Goal: Task Accomplishment & Management: Use online tool/utility

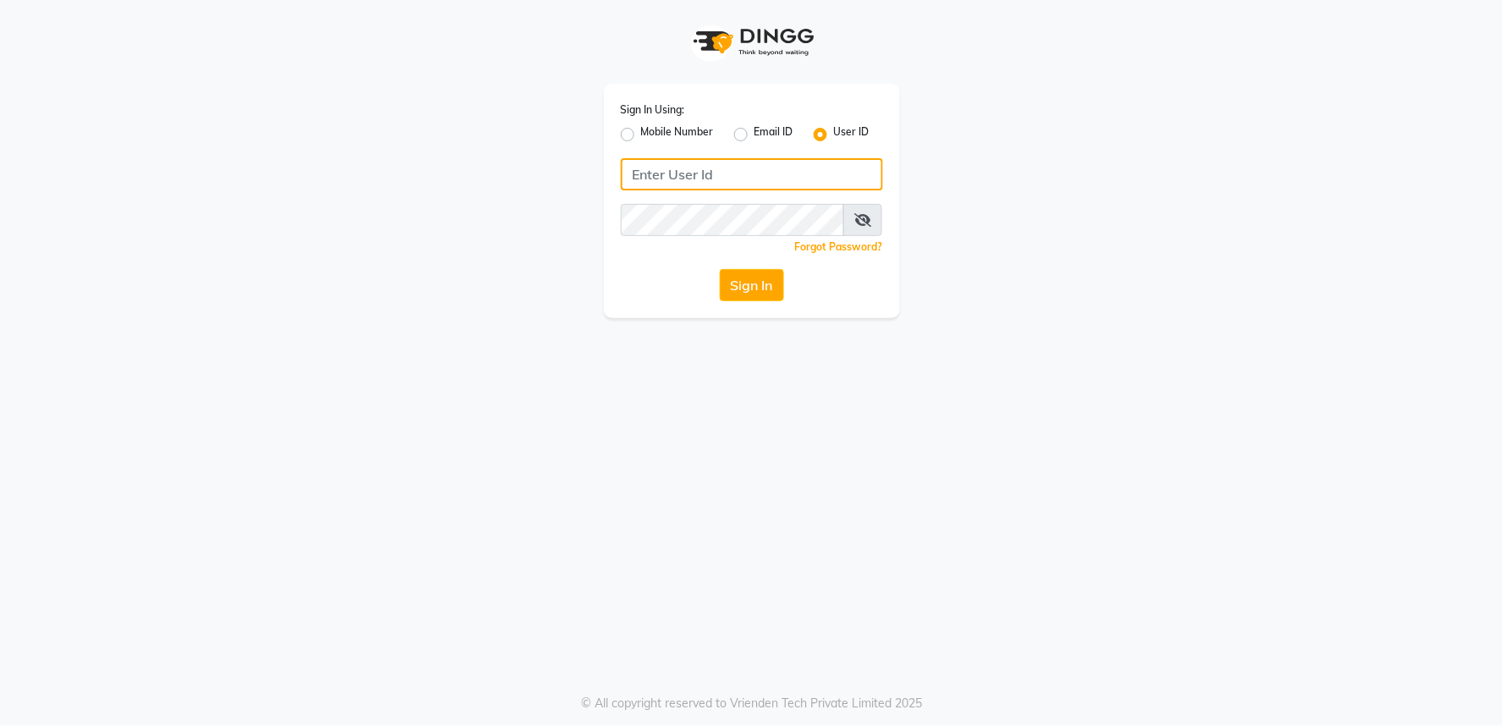
type input "v5123"
click at [673, 178] on input "v5123" at bounding box center [752, 174] width 262 height 32
drag, startPoint x: 454, startPoint y: 308, endPoint x: 518, endPoint y: 293, distance: 65.2
click at [454, 308] on div "Sign In Using: Mobile Number Email ID User ID v5123 Remember me Forgot Password…" at bounding box center [752, 159] width 964 height 318
click at [867, 217] on icon at bounding box center [862, 220] width 17 height 14
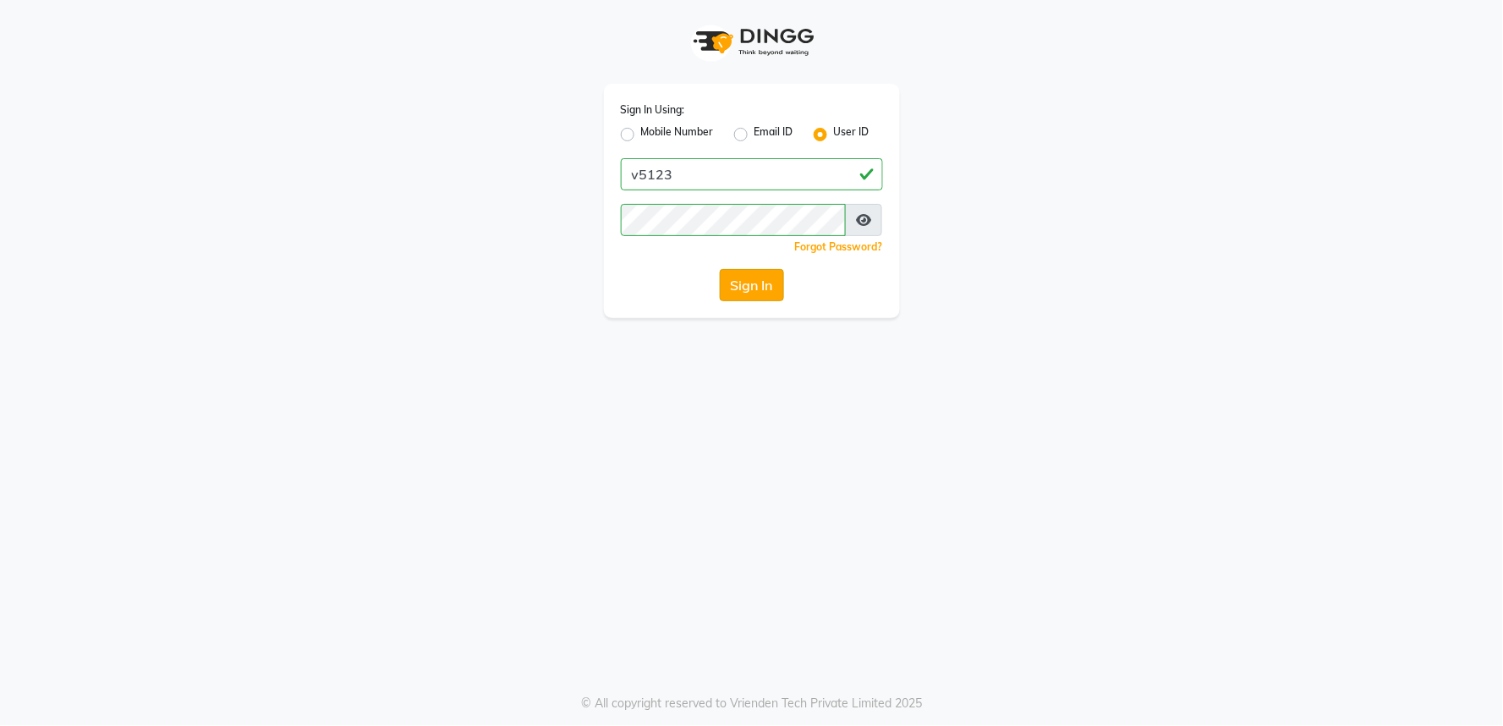
click at [737, 289] on button "Sign In" at bounding box center [752, 285] width 64 height 32
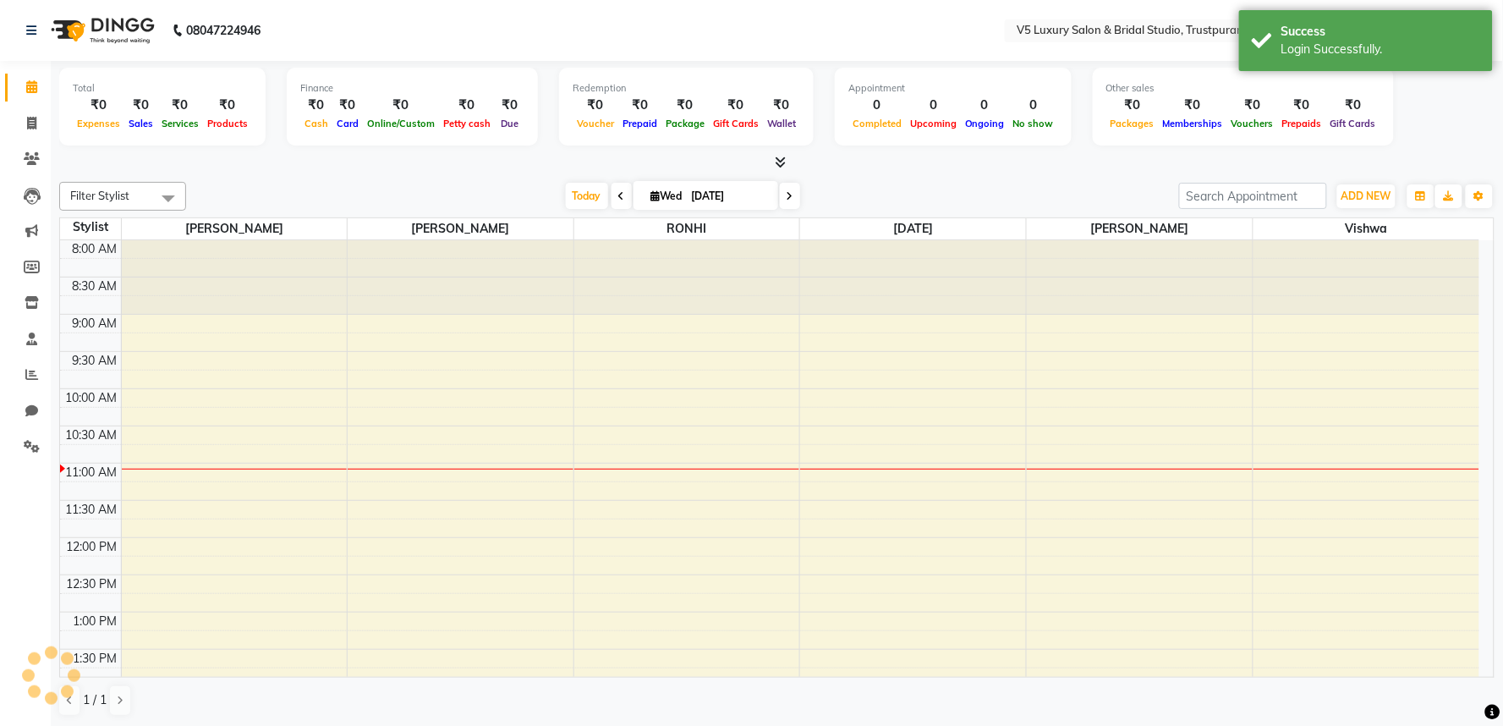
select select "en"
click at [935, 38] on nav "08047224946 Select Location × V5 Luxury Salon & Bridal Studio, Trustpuramkodamb…" at bounding box center [751, 30] width 1503 height 61
click at [1418, 101] on div "Total ₹0 Expenses ₹0 Sales ₹0 Services ₹0 Products Finance ₹0 Cash ₹0 Card ₹0 O…" at bounding box center [776, 109] width 1435 height 83
click at [822, 3] on nav "08047224946 Select Location × V5 Luxury Salon & Bridal Studio, Trustpuramkodamb…" at bounding box center [751, 30] width 1503 height 61
click at [1349, 53] on div "Login Successfully." at bounding box center [1380, 50] width 199 height 18
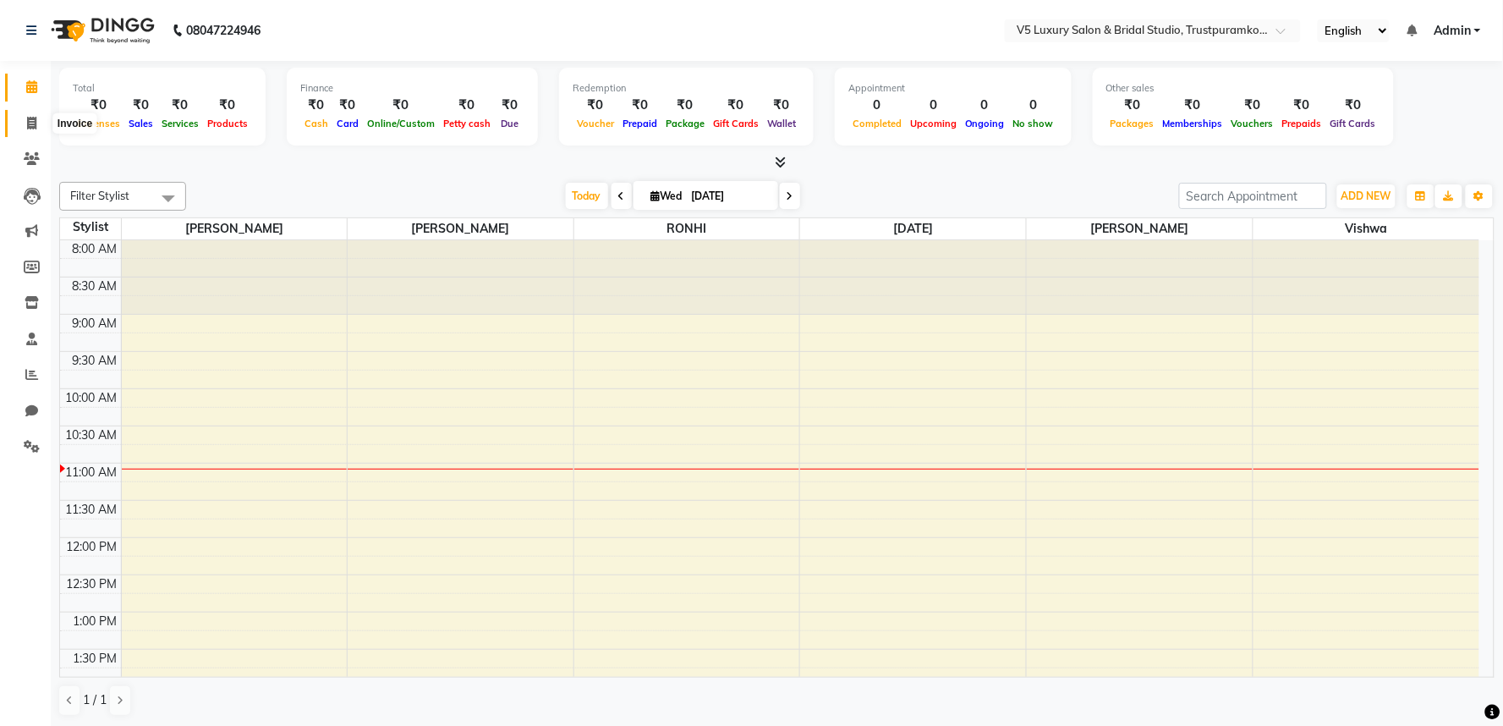
click at [34, 119] on icon at bounding box center [31, 123] width 9 height 13
select select "service"
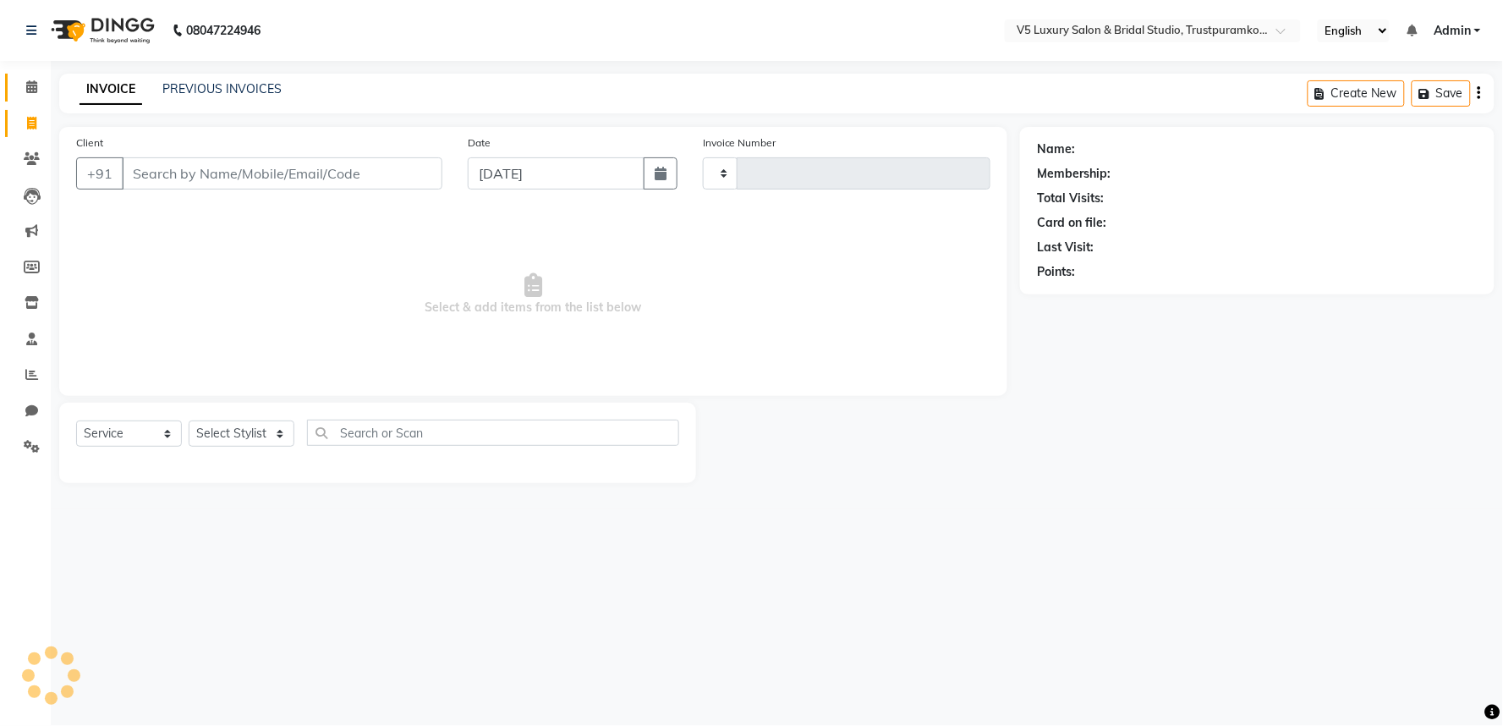
click at [35, 82] on icon at bounding box center [31, 86] width 11 height 13
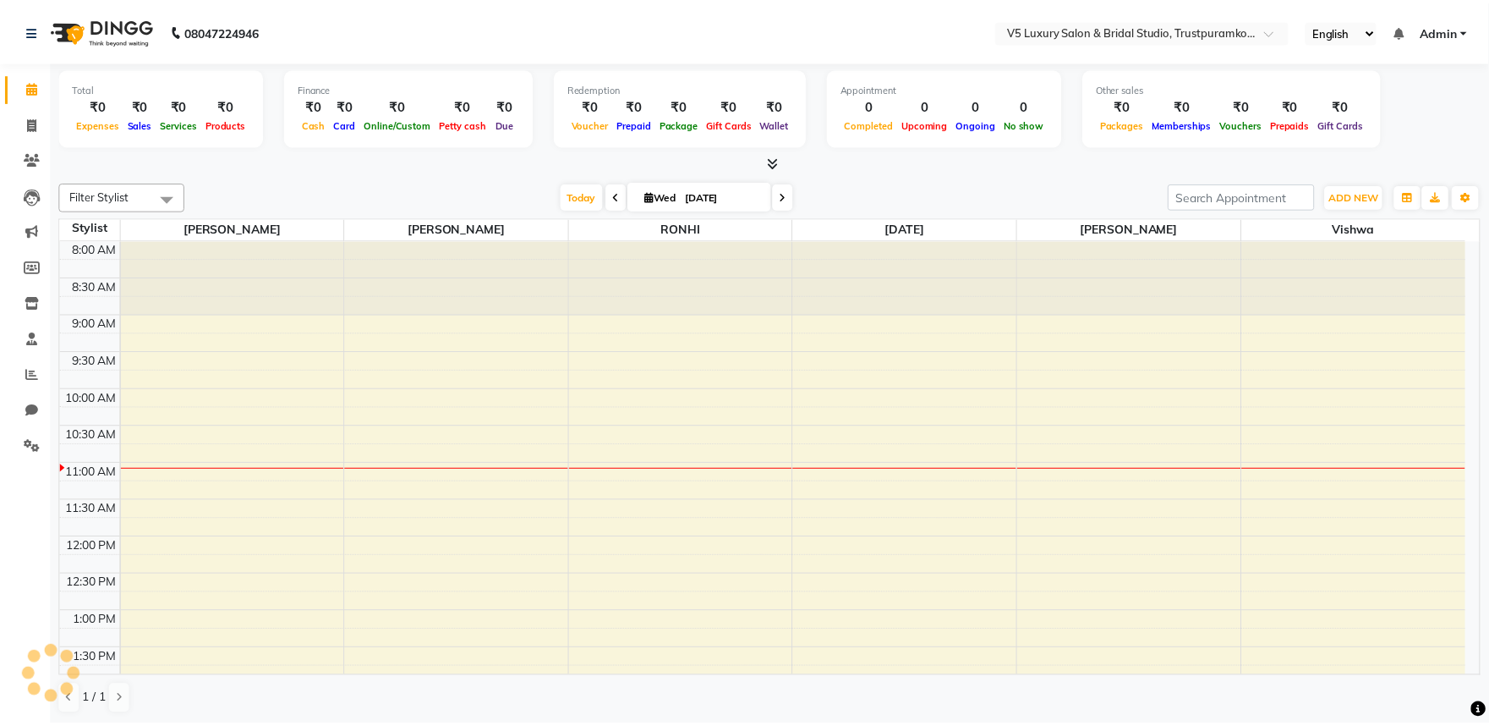
scroll to position [224, 0]
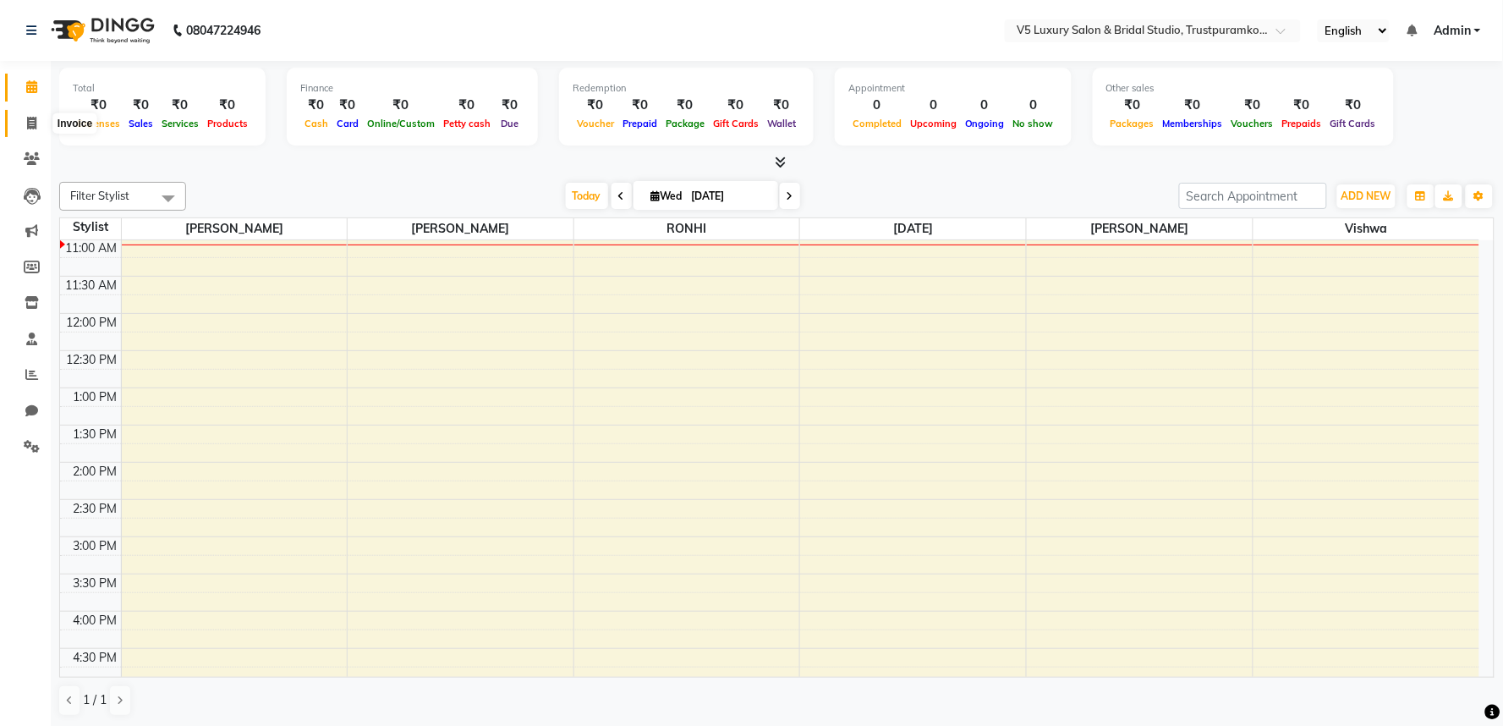
click at [27, 118] on icon at bounding box center [31, 123] width 9 height 13
select select "7993"
select select "service"
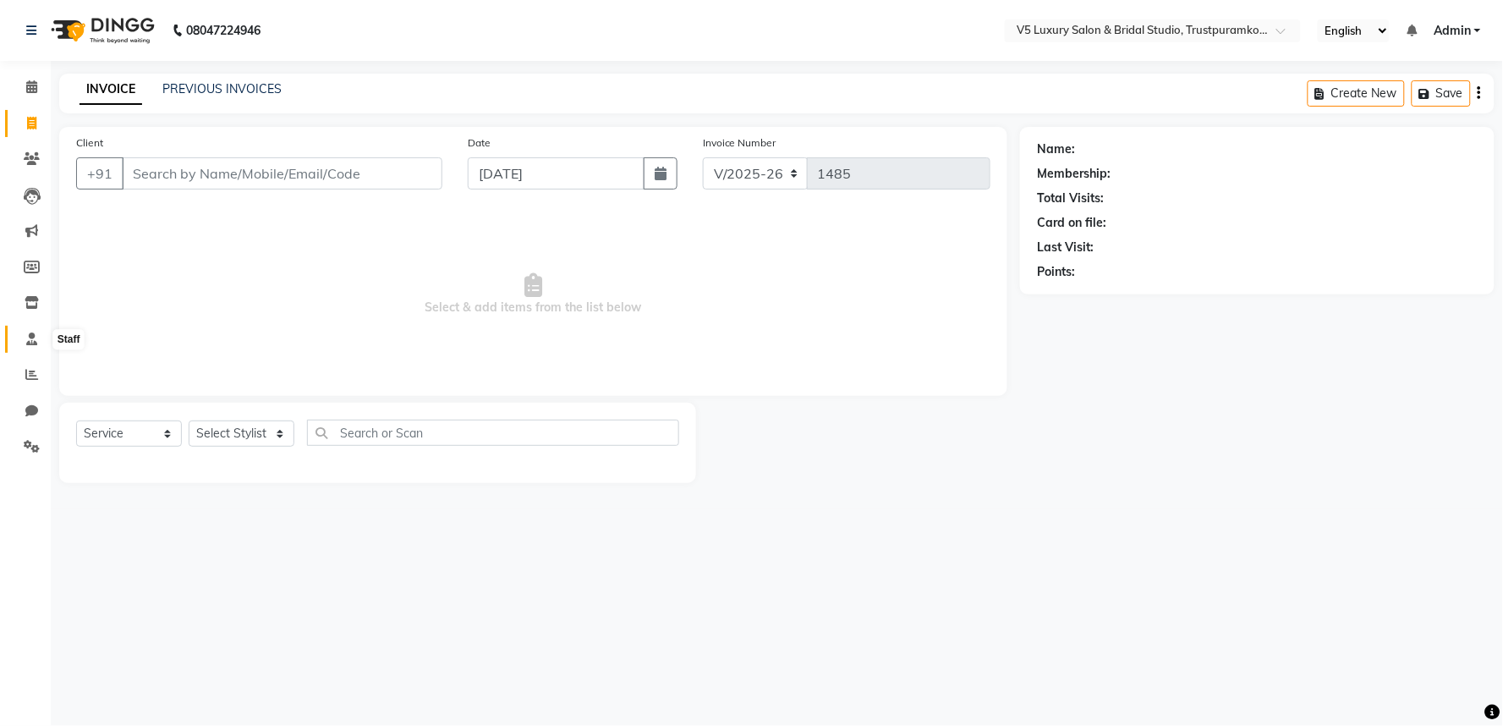
click at [30, 337] on icon at bounding box center [31, 338] width 11 height 13
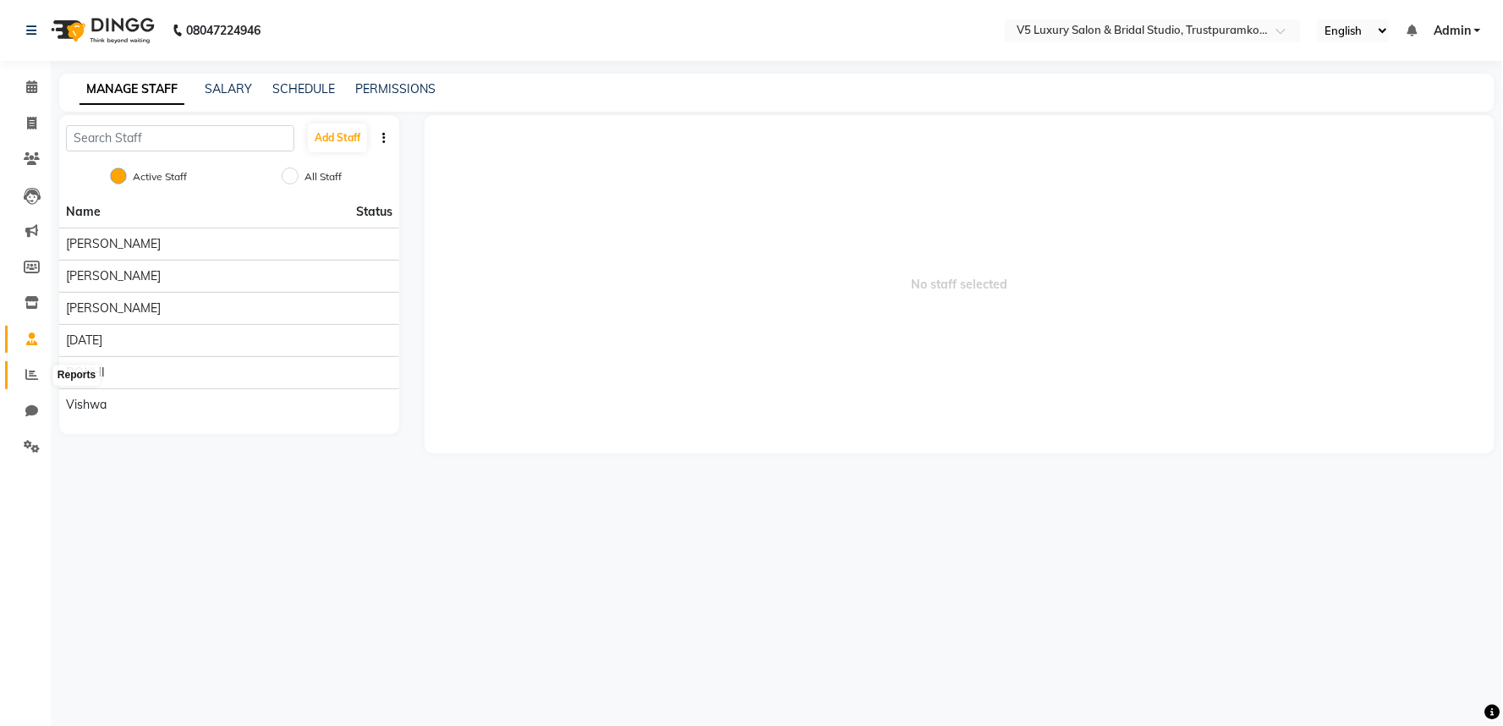
click at [30, 374] on icon at bounding box center [31, 374] width 13 height 13
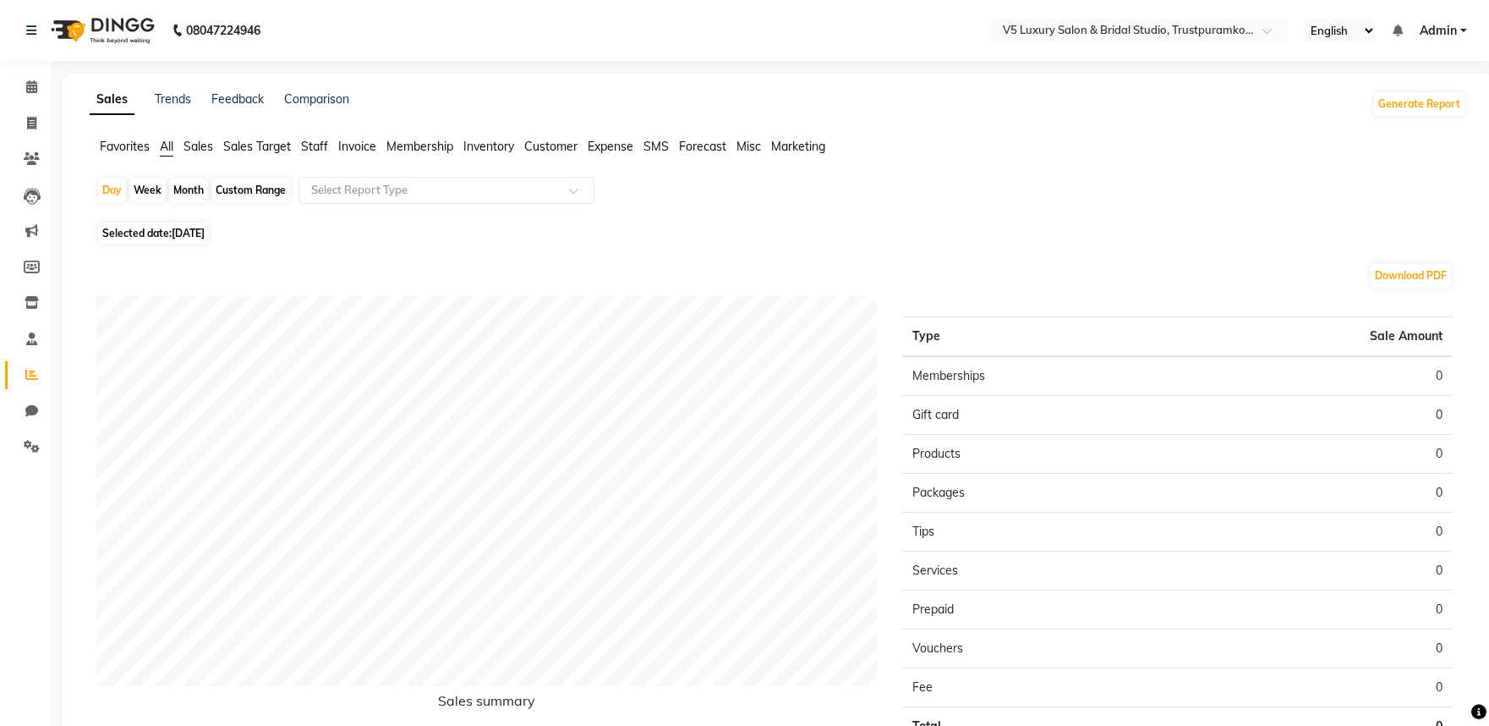
click at [183, 183] on div "Month" at bounding box center [188, 190] width 39 height 24
select select "9"
select select "2025"
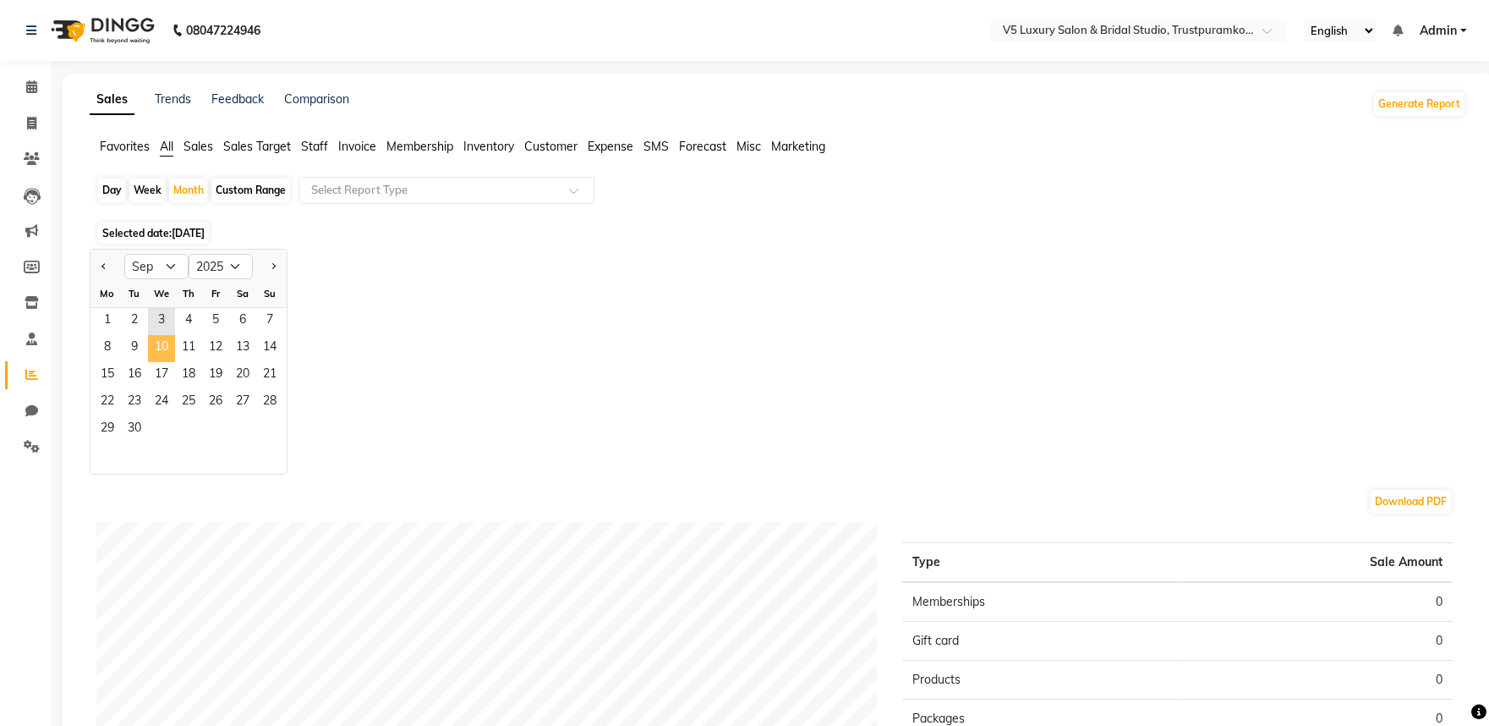
click at [172, 344] on span "10" at bounding box center [161, 348] width 27 height 27
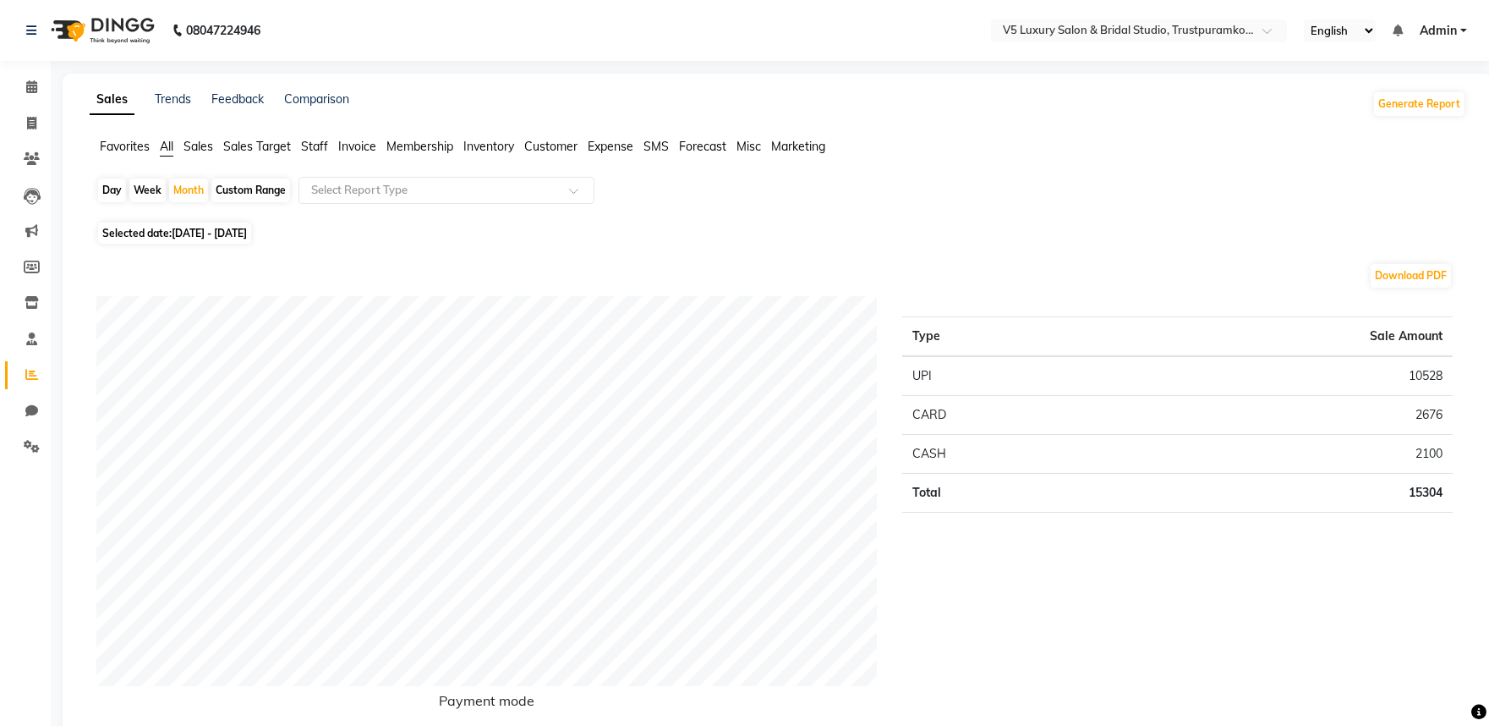
click at [23, 35] on div "08047224946" at bounding box center [144, 30] width 260 height 47
click at [35, 89] on icon at bounding box center [31, 86] width 11 height 13
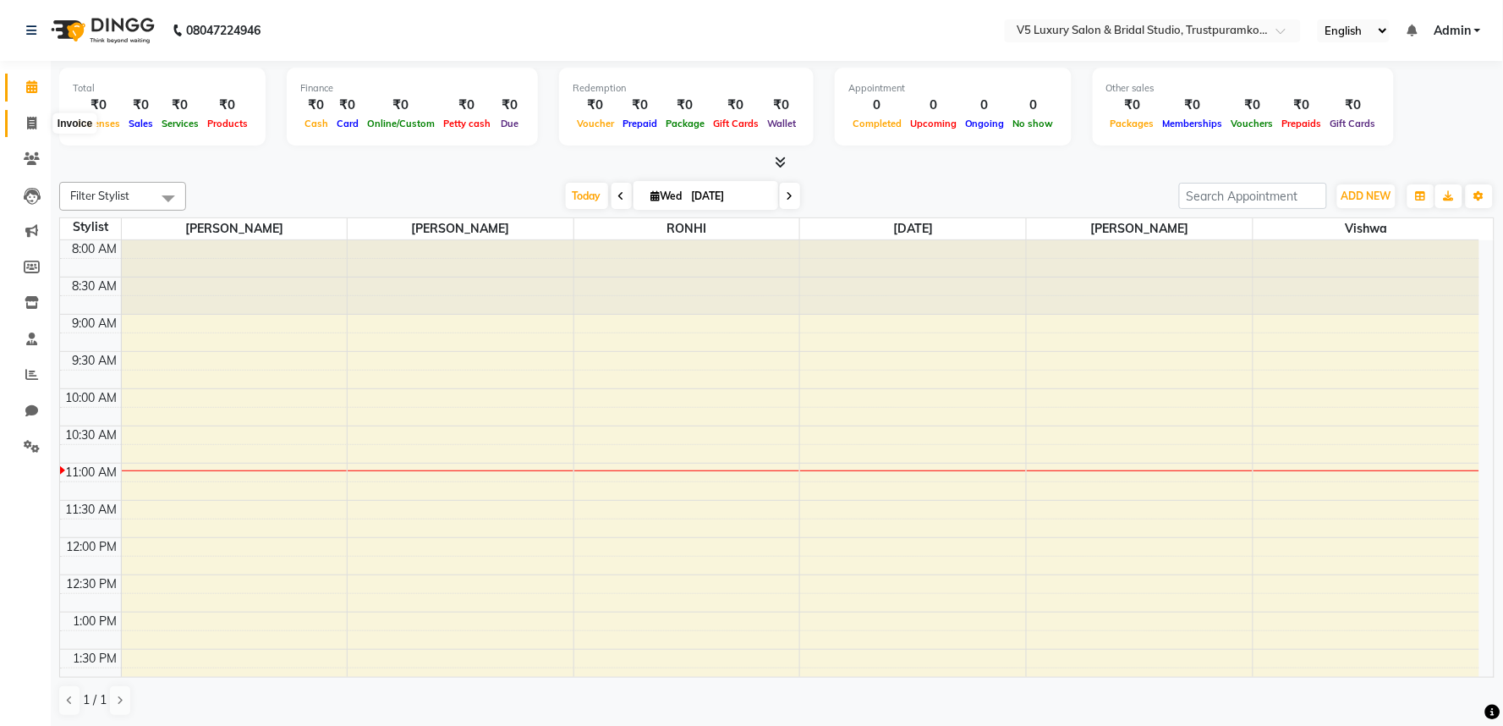
click at [34, 125] on icon at bounding box center [31, 123] width 9 height 13
select select "7993"
select select "service"
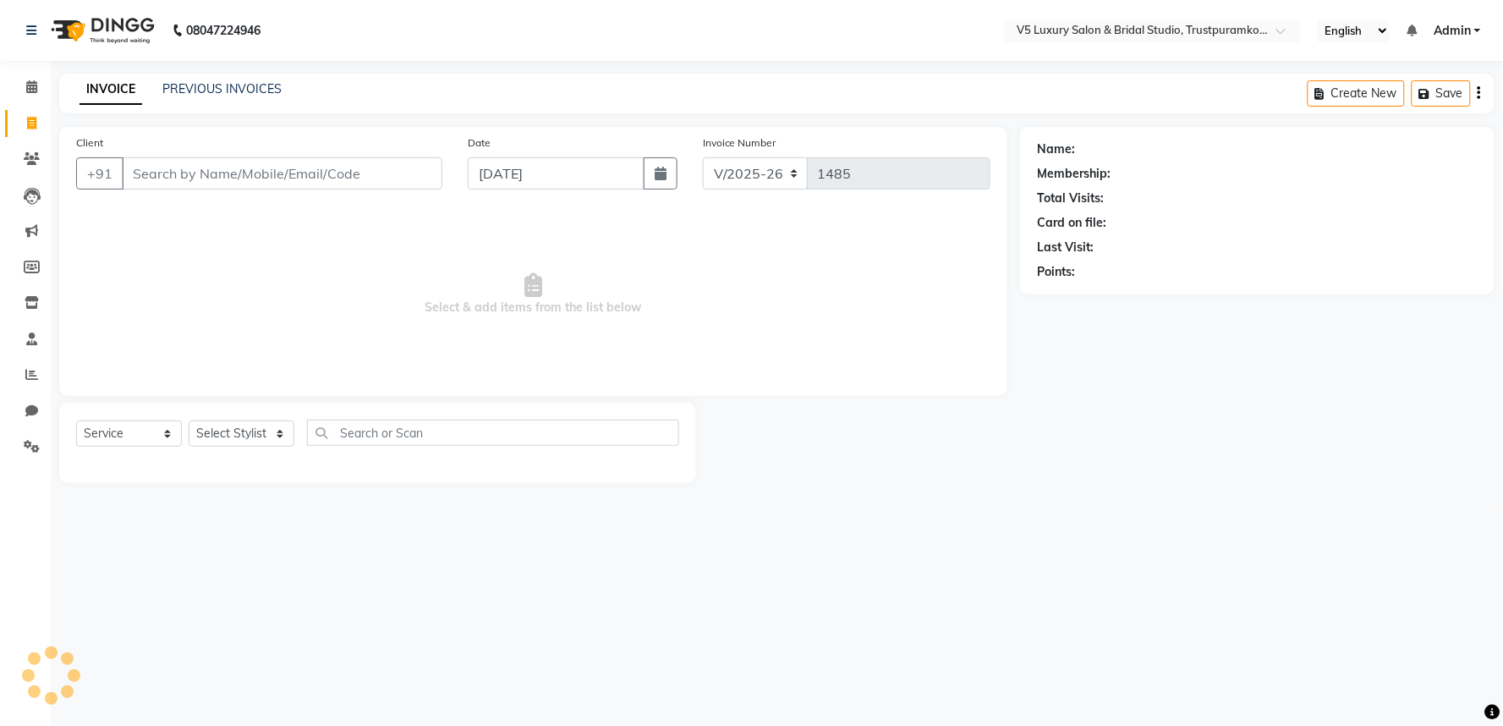
click at [272, 165] on input "Client" at bounding box center [282, 173] width 321 height 32
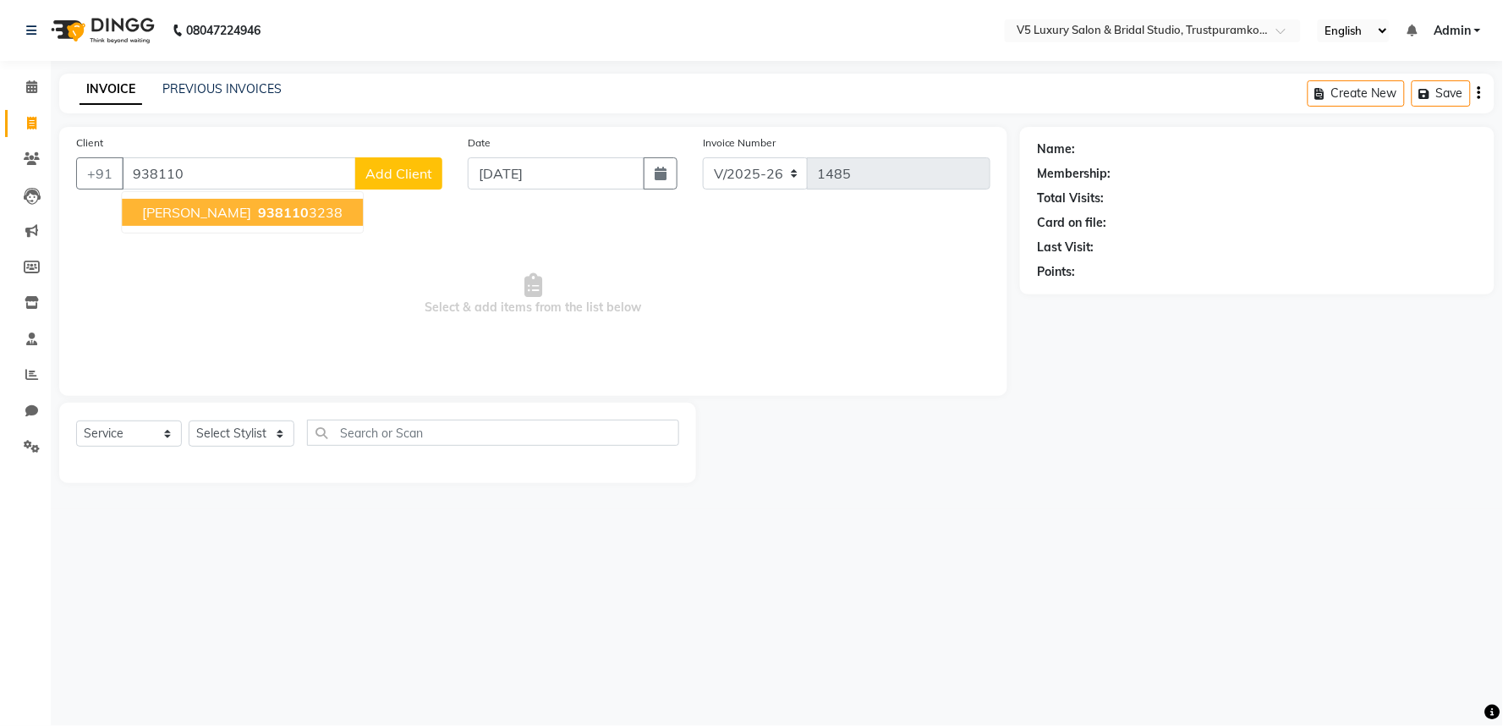
click at [258, 220] on span "938110" at bounding box center [283, 212] width 51 height 17
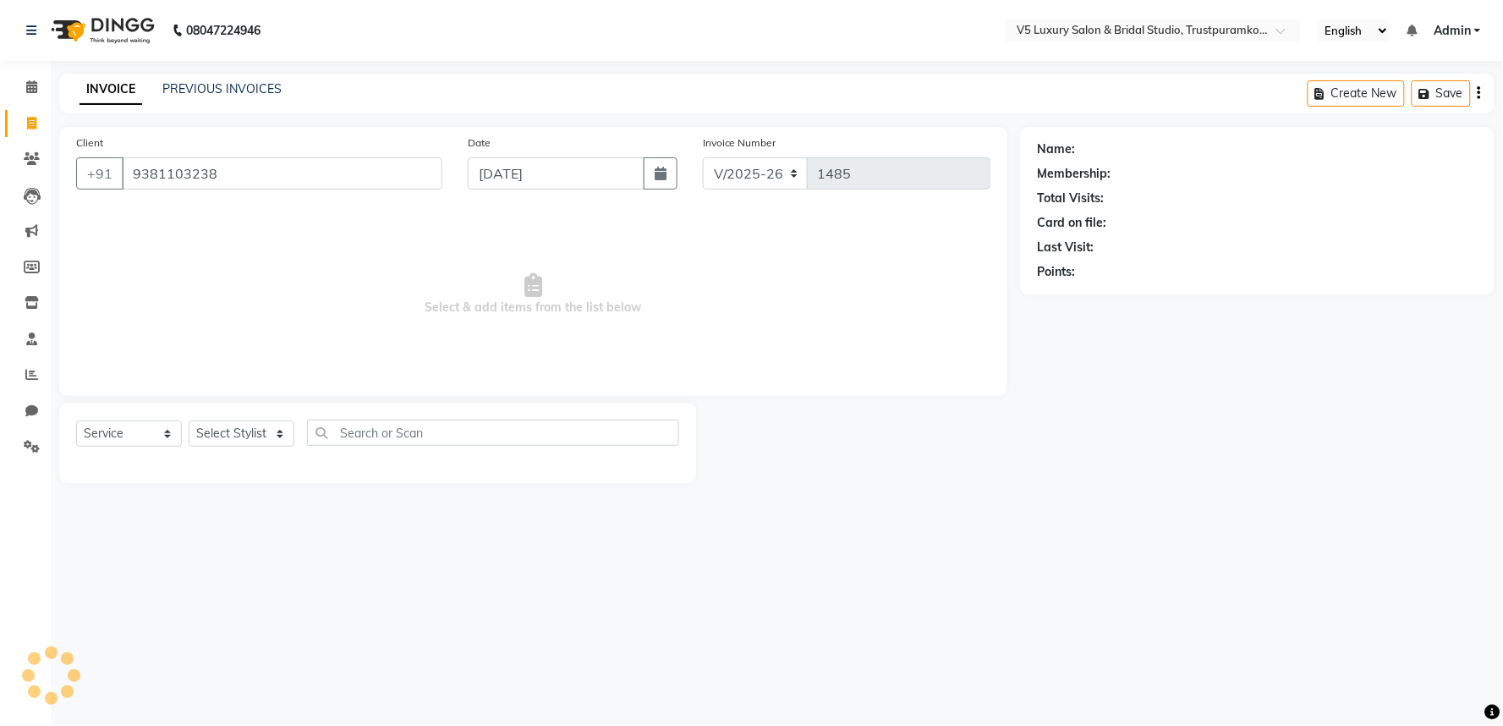
type input "9381103238"
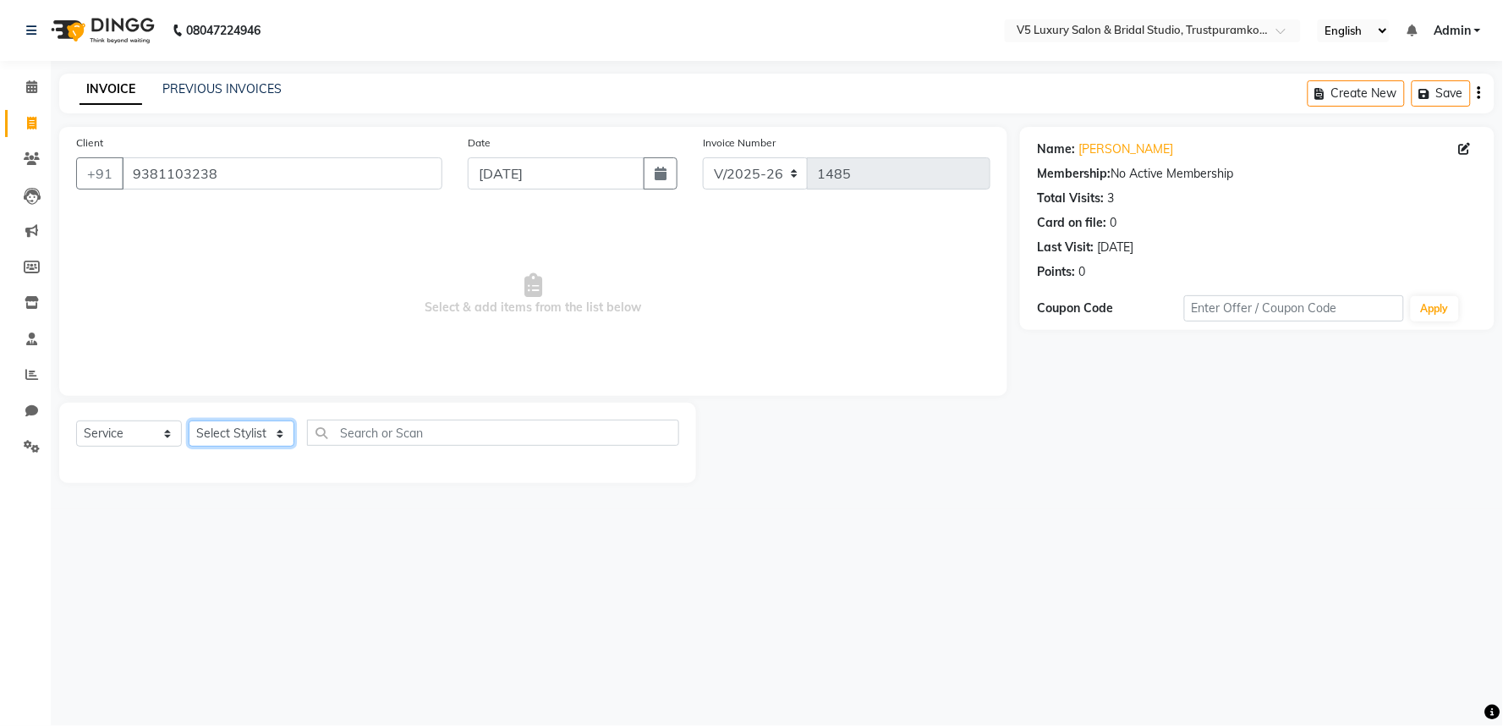
click at [237, 427] on select "Select Stylist [PERSON_NAME] [PERSON_NAME] [DATE] [PERSON_NAME]" at bounding box center [242, 433] width 106 height 26
select select "89769"
click at [189, 421] on select "Select Stylist [PERSON_NAME] [PERSON_NAME] [DATE] [PERSON_NAME]" at bounding box center [242, 433] width 106 height 26
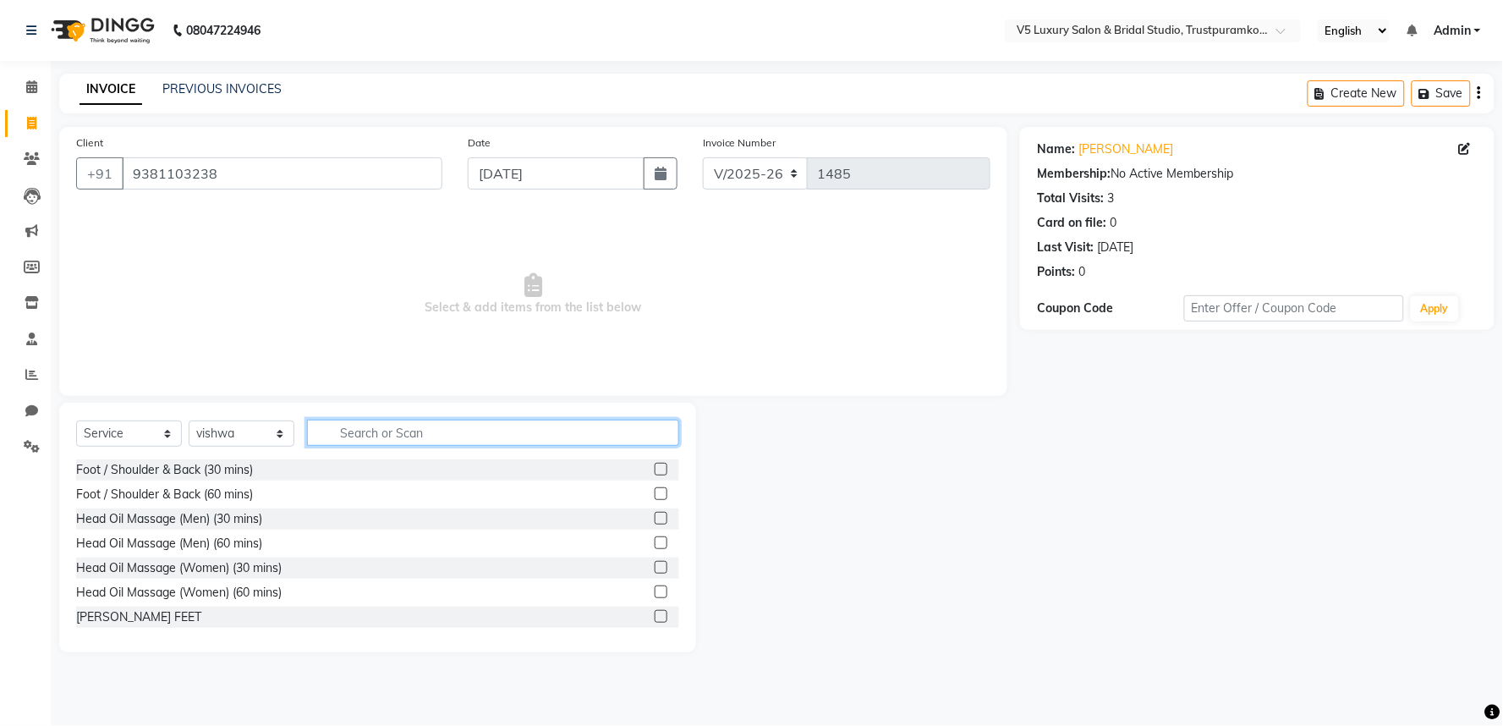
click at [462, 435] on input "text" at bounding box center [493, 433] width 372 height 26
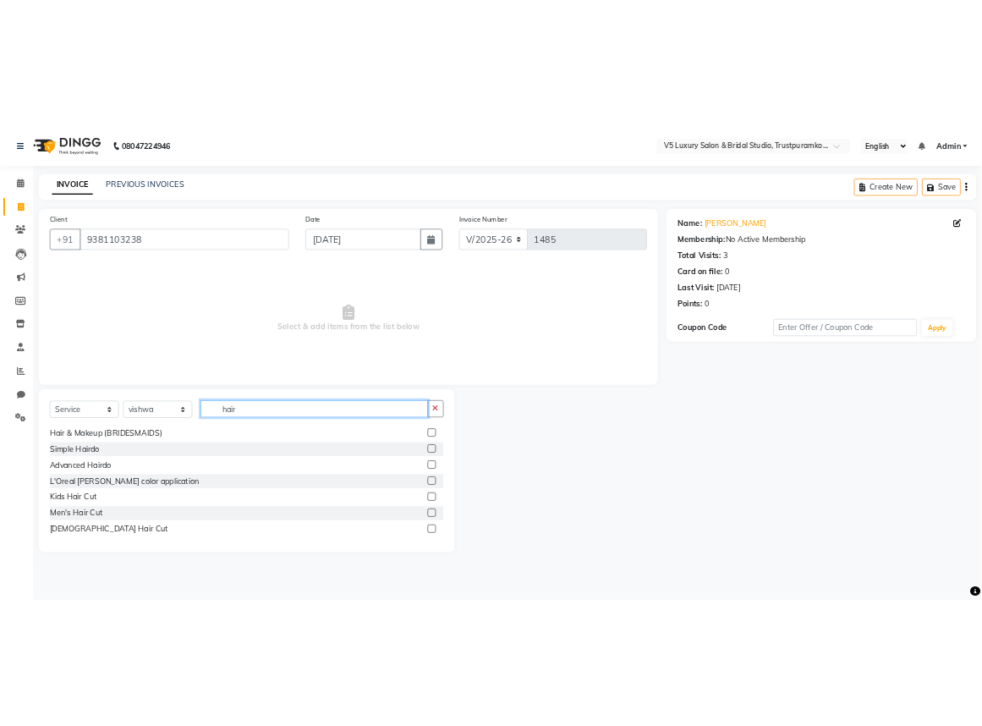
scroll to position [565, 0]
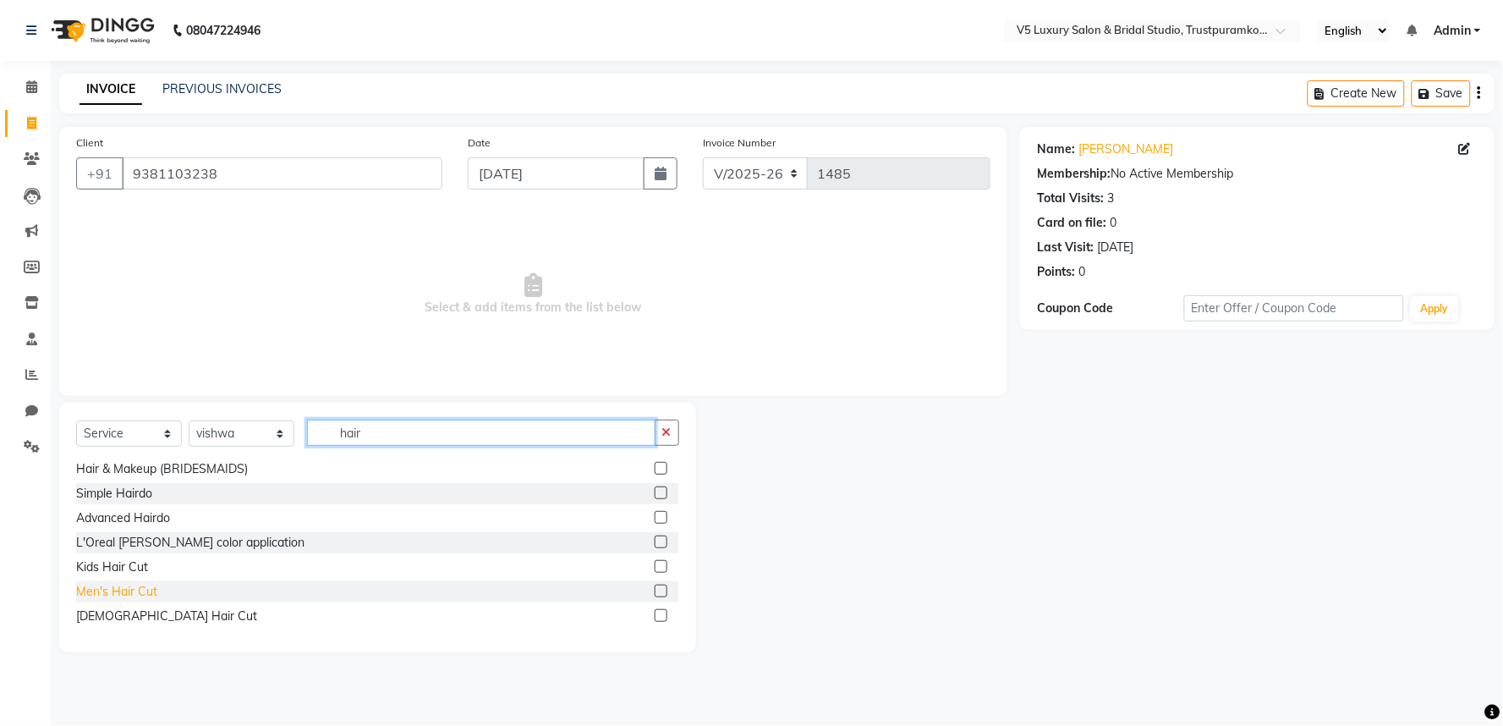
type input "hair"
click at [125, 593] on div "Men's Hair Cut" at bounding box center [116, 592] width 81 height 18
checkbox input "false"
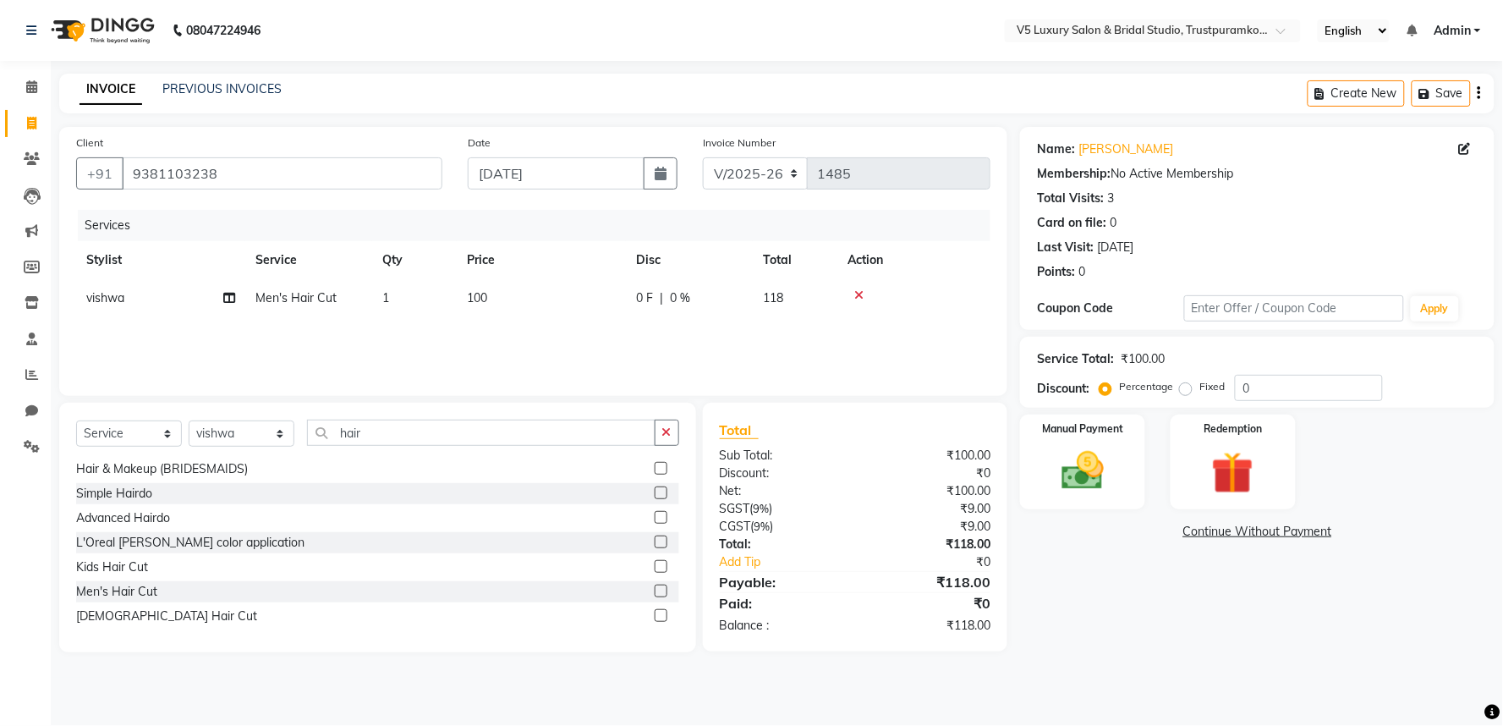
click at [502, 297] on td "100" at bounding box center [541, 298] width 169 height 38
select select "89769"
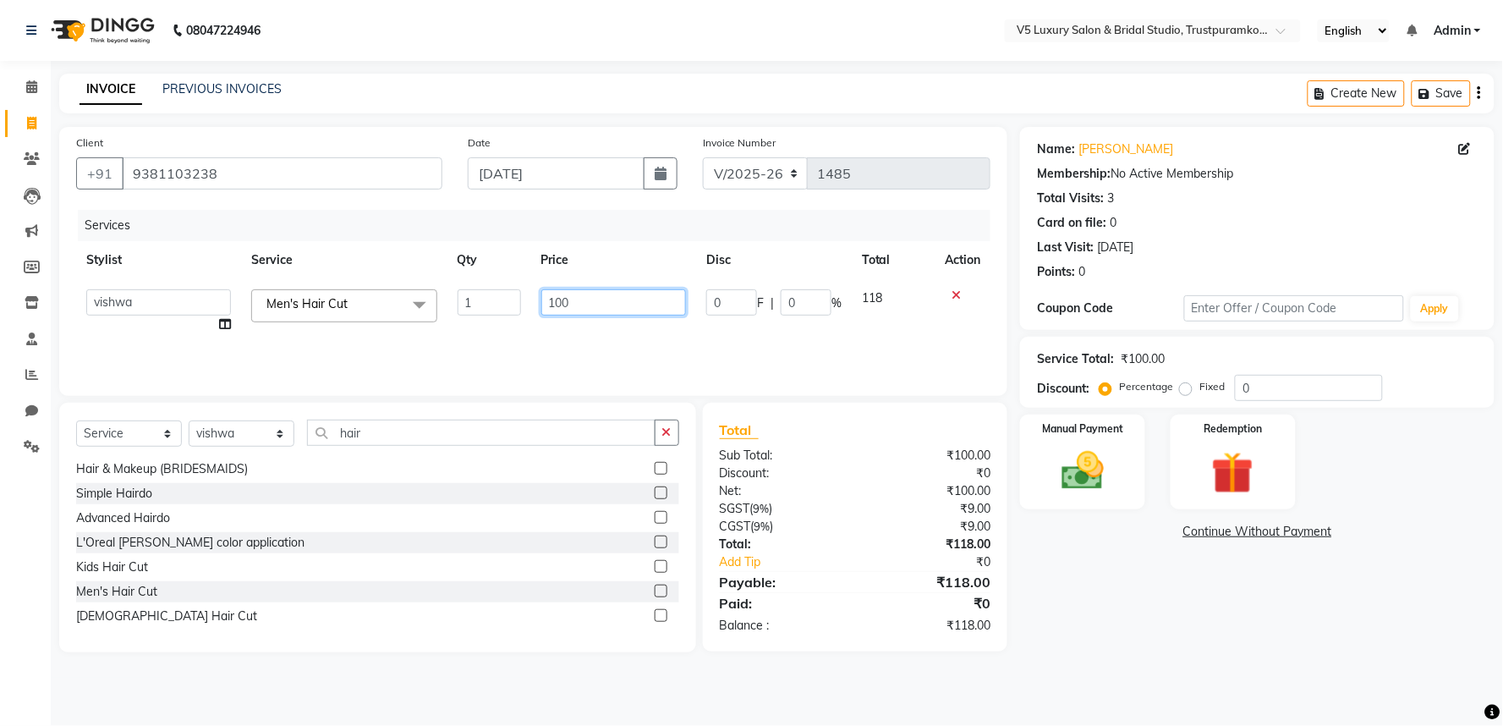
click at [586, 304] on input "100" at bounding box center [613, 302] width 145 height 26
type input "10"
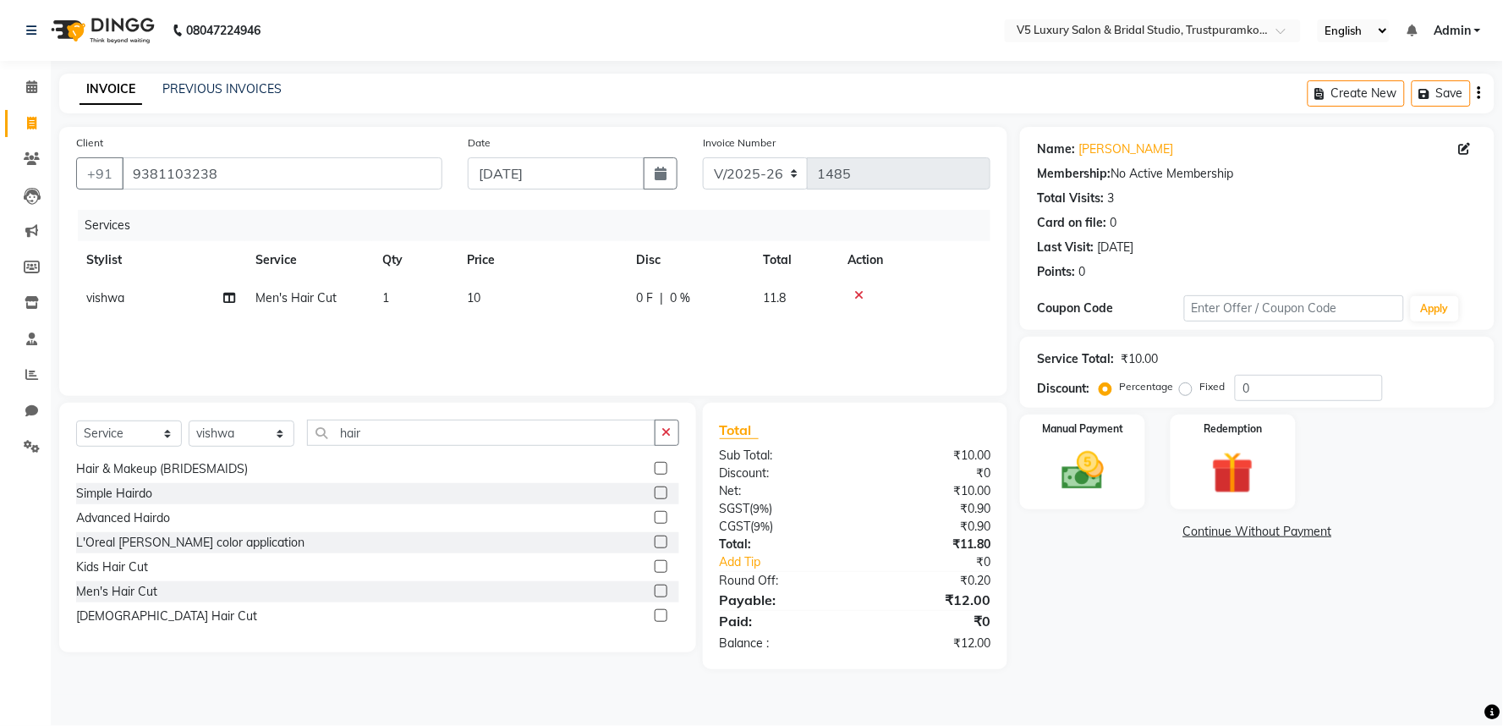
click at [513, 299] on td "10" at bounding box center [541, 298] width 169 height 38
select select "89769"
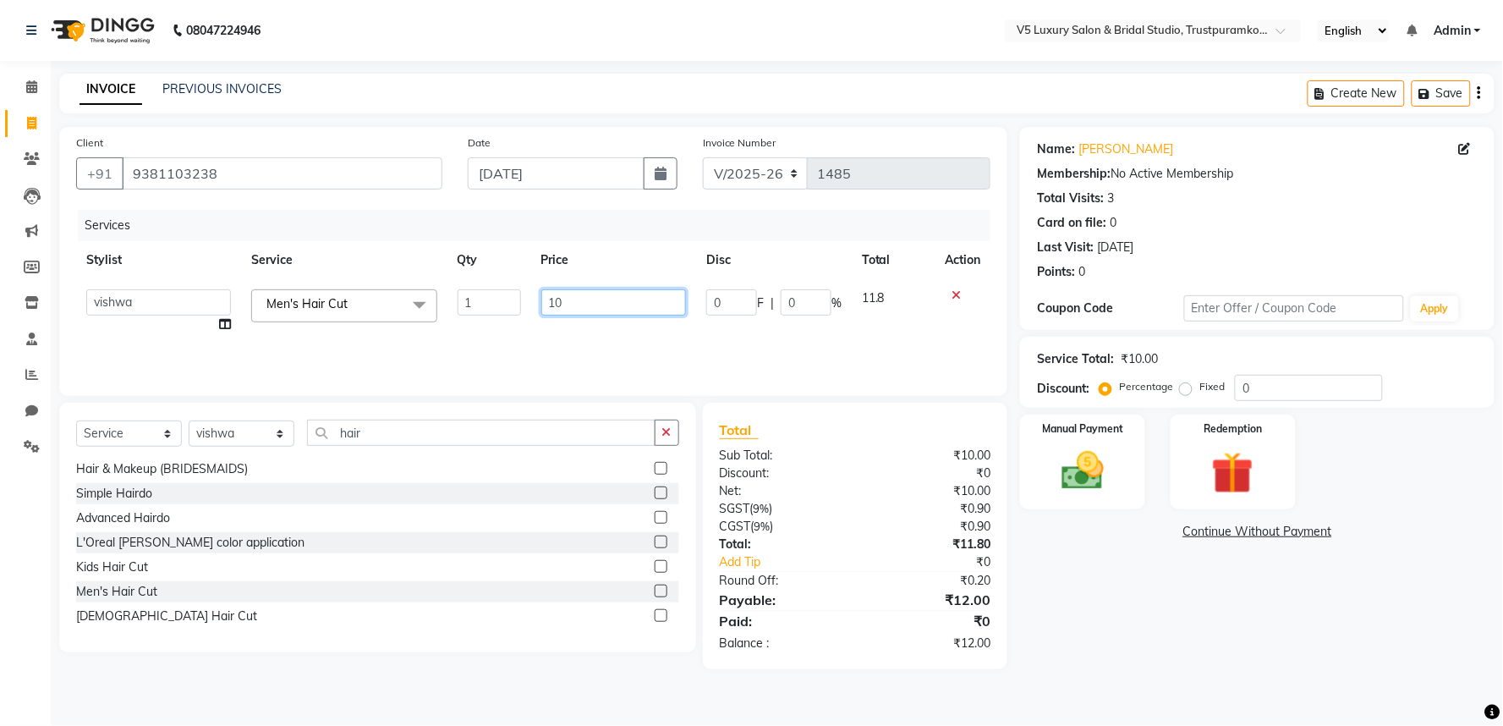
click at [561, 301] on input "10" at bounding box center [613, 302] width 145 height 26
type input "1"
type input "215"
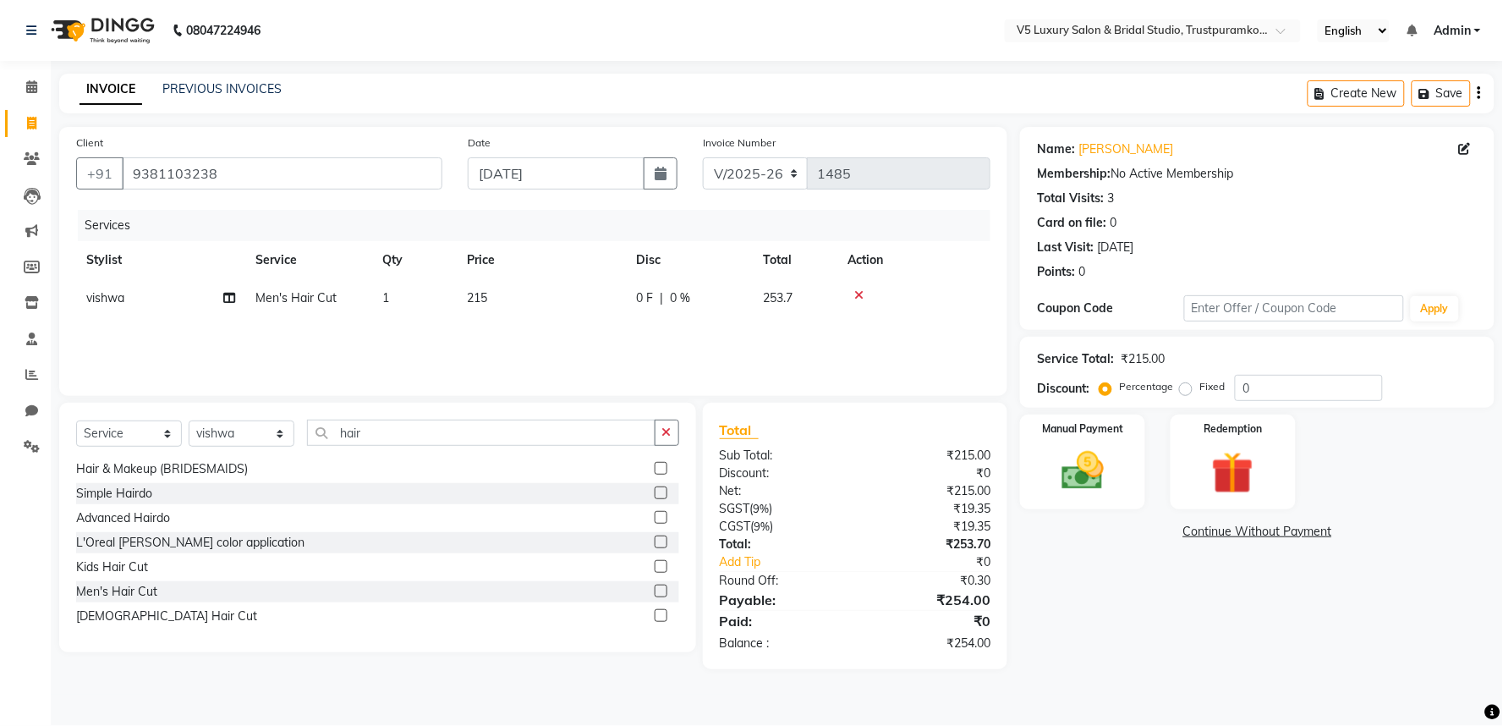
click at [621, 342] on div "Services Stylist Service Qty Price Disc Total Action vishwa Men's Hair Cut 1 21…" at bounding box center [533, 294] width 914 height 169
click at [1086, 472] on img at bounding box center [1082, 471] width 71 height 51
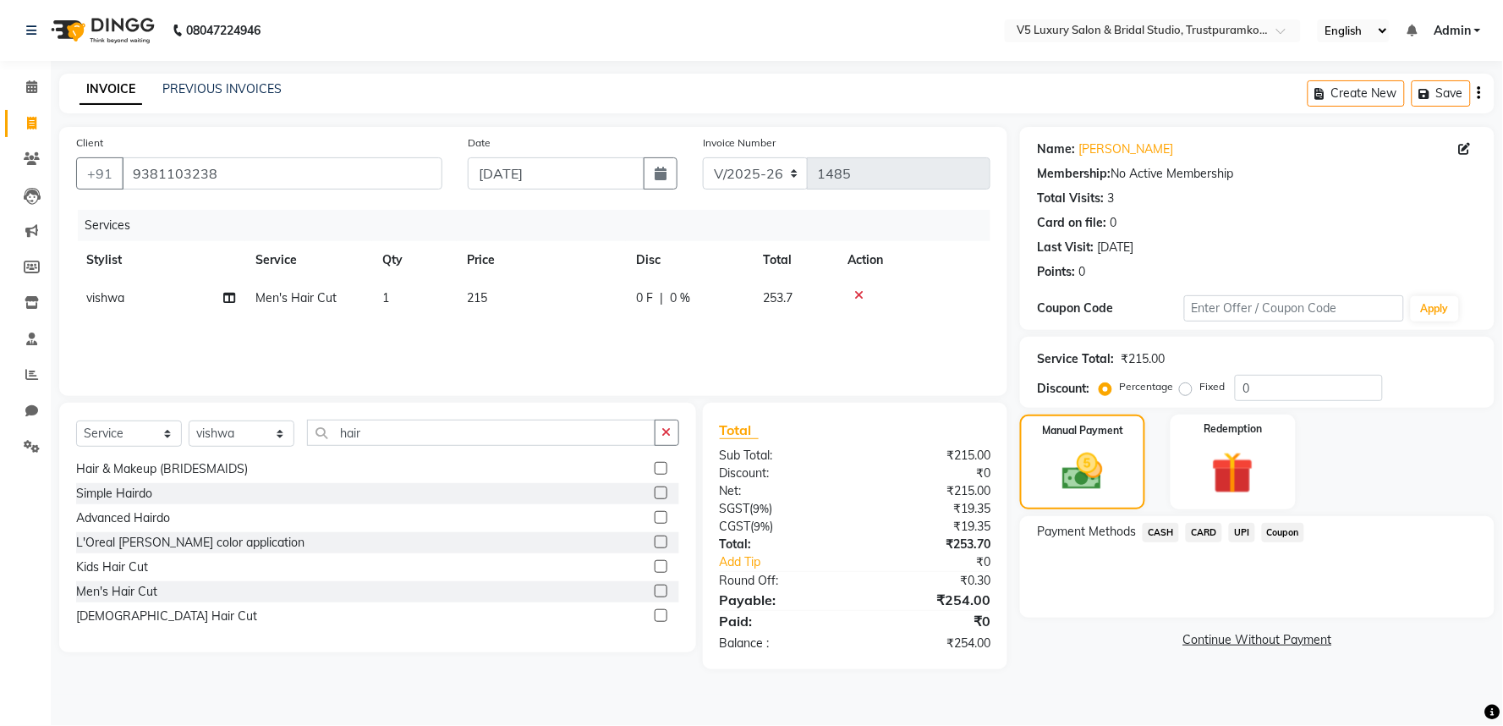
click at [1156, 531] on span "CASH" at bounding box center [1161, 532] width 36 height 19
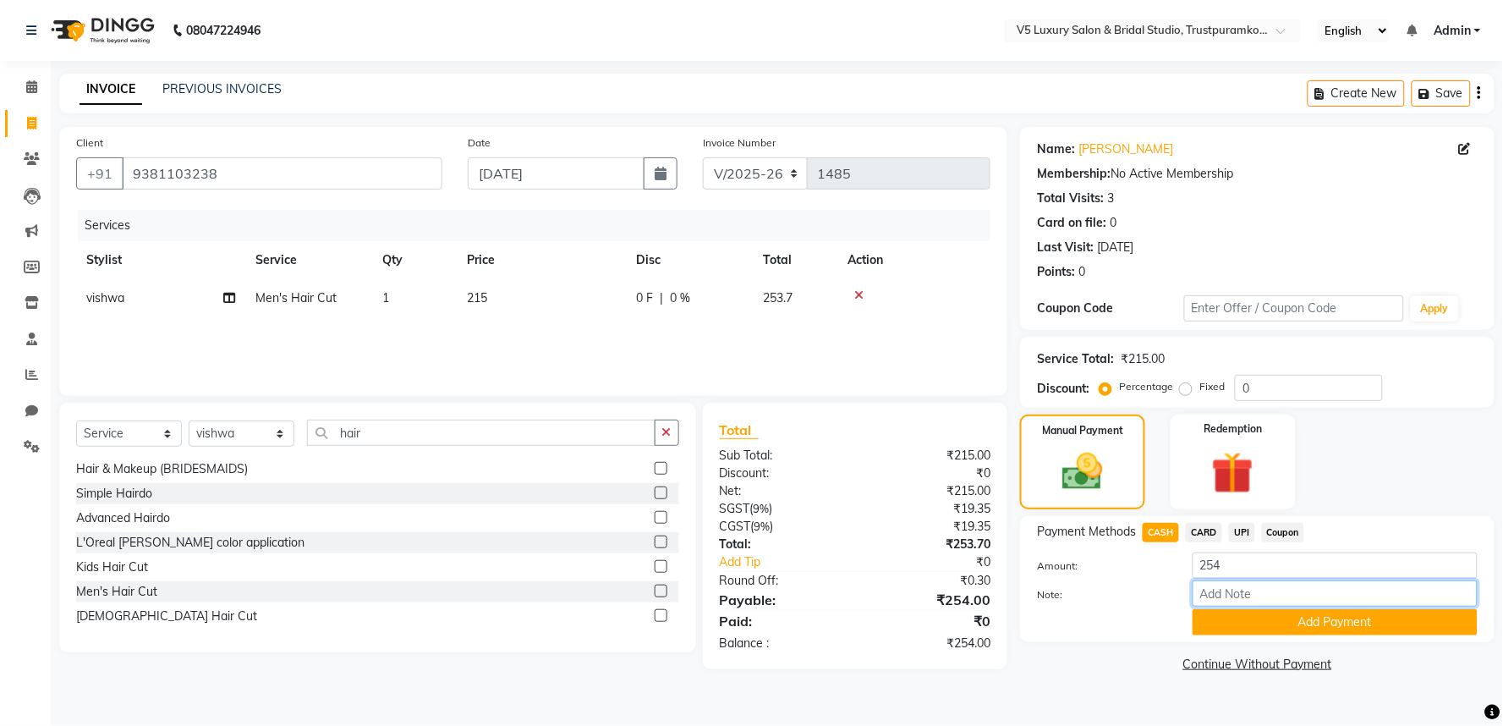
click at [1317, 606] on input "Note:" at bounding box center [1335, 593] width 285 height 26
click at [1315, 617] on button "Add Payment" at bounding box center [1335, 622] width 285 height 26
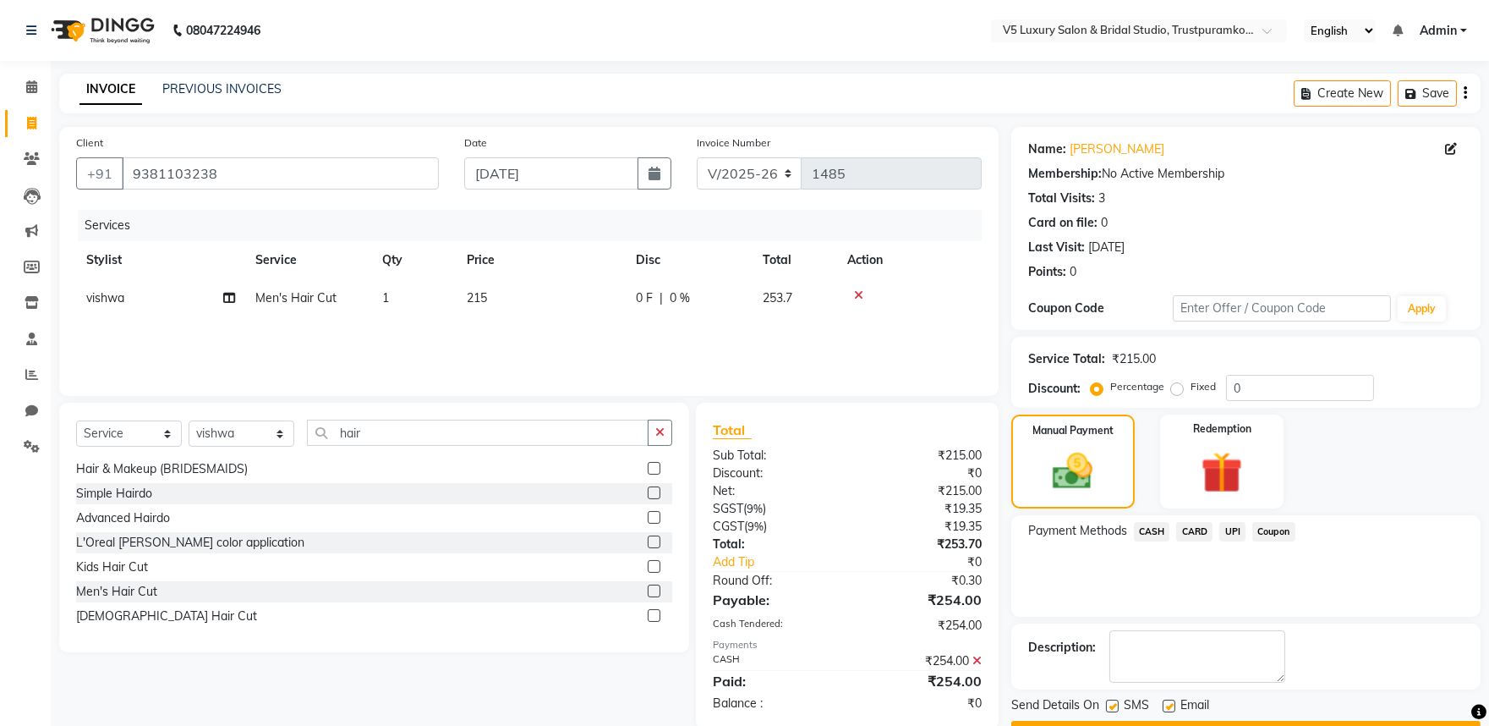
scroll to position [46, 0]
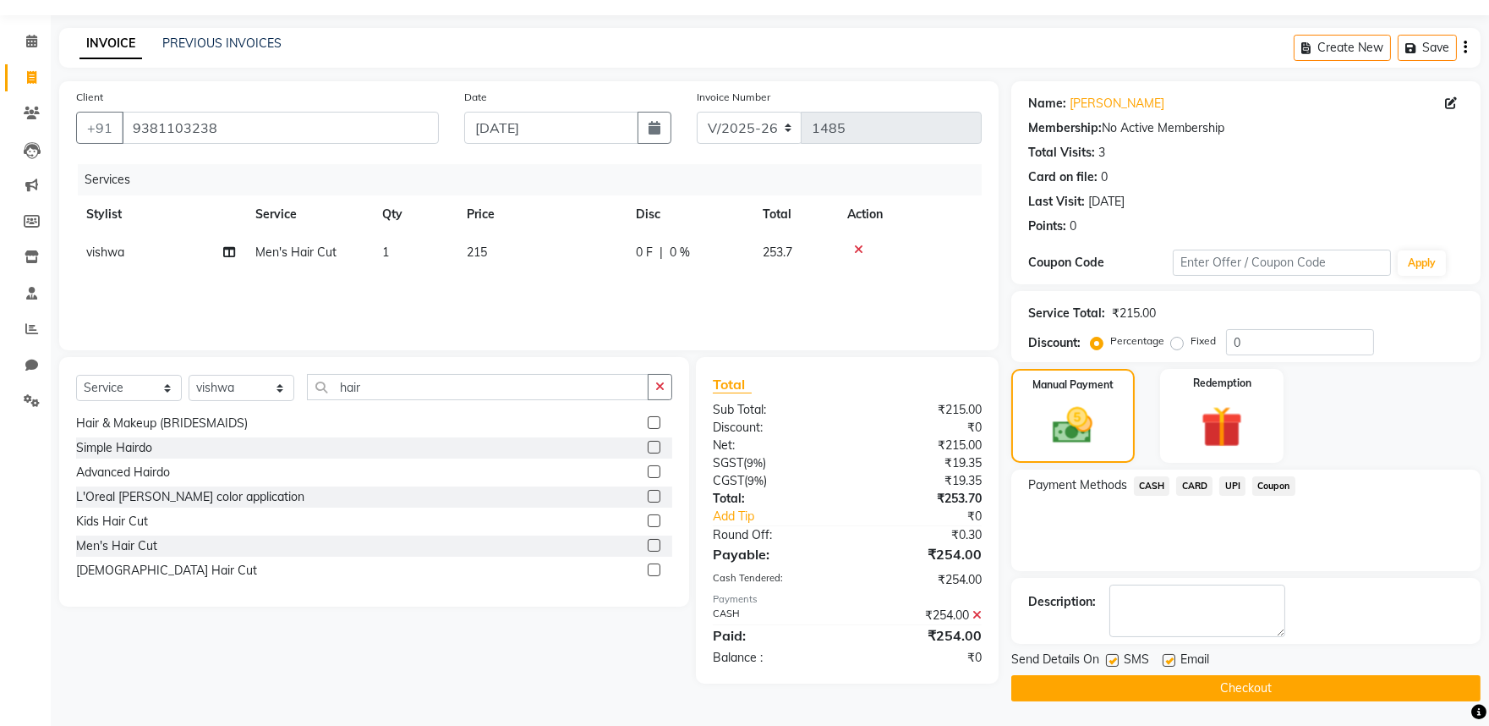
click at [1170, 656] on label at bounding box center [1169, 660] width 13 height 13
click at [1170, 656] on input "checkbox" at bounding box center [1168, 661] width 11 height 11
checkbox input "false"
click at [1218, 697] on button "Checkout" at bounding box center [1246, 688] width 469 height 26
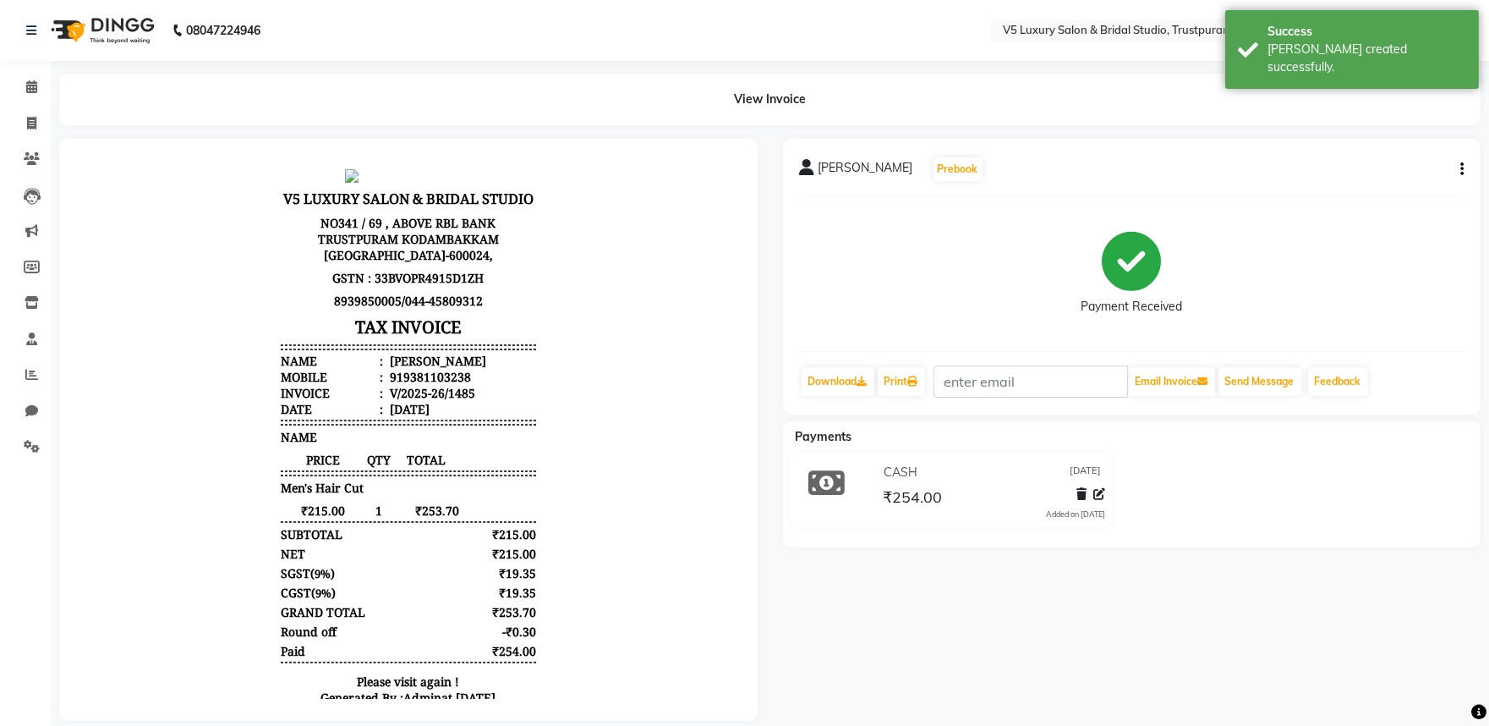
select select "service"
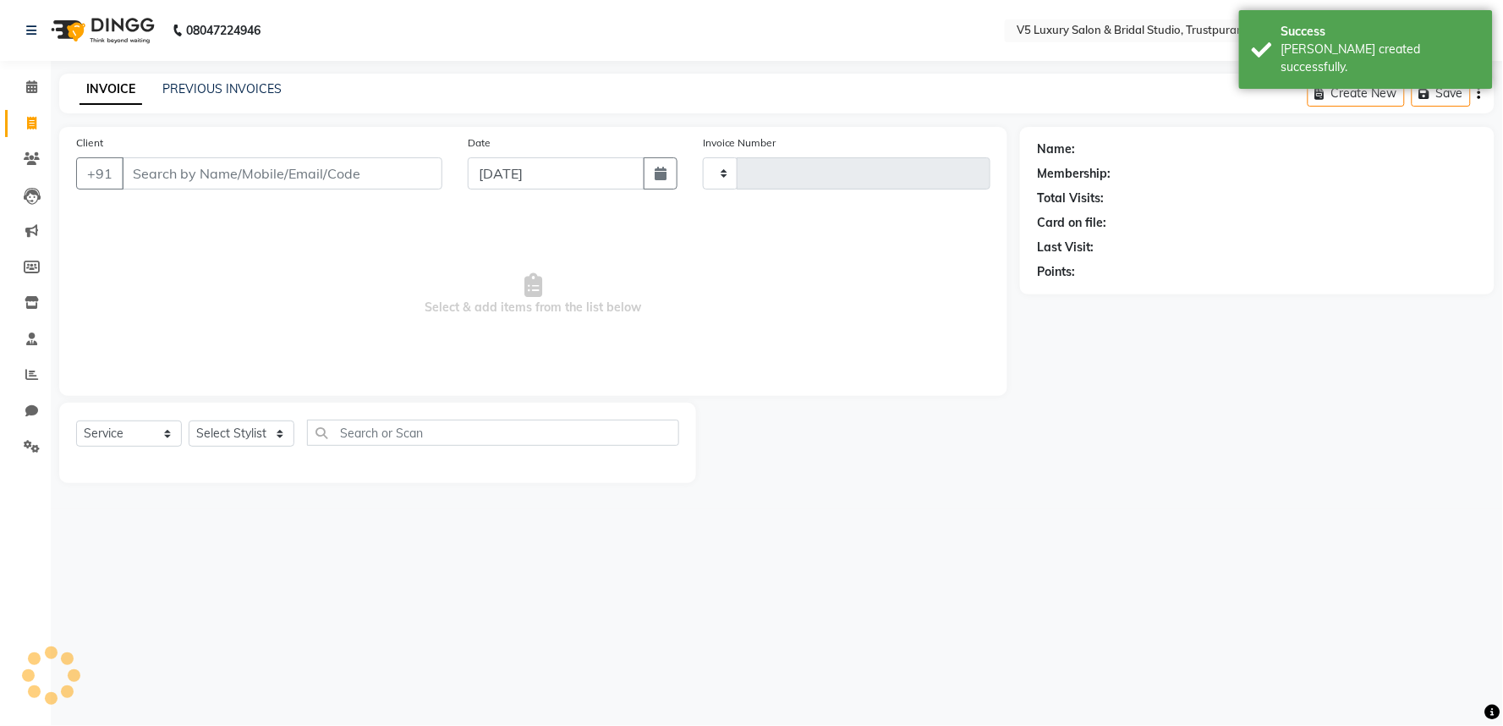
type input "1486"
select select "7993"
click at [310, 181] on input "Client" at bounding box center [282, 173] width 321 height 32
type input "su"
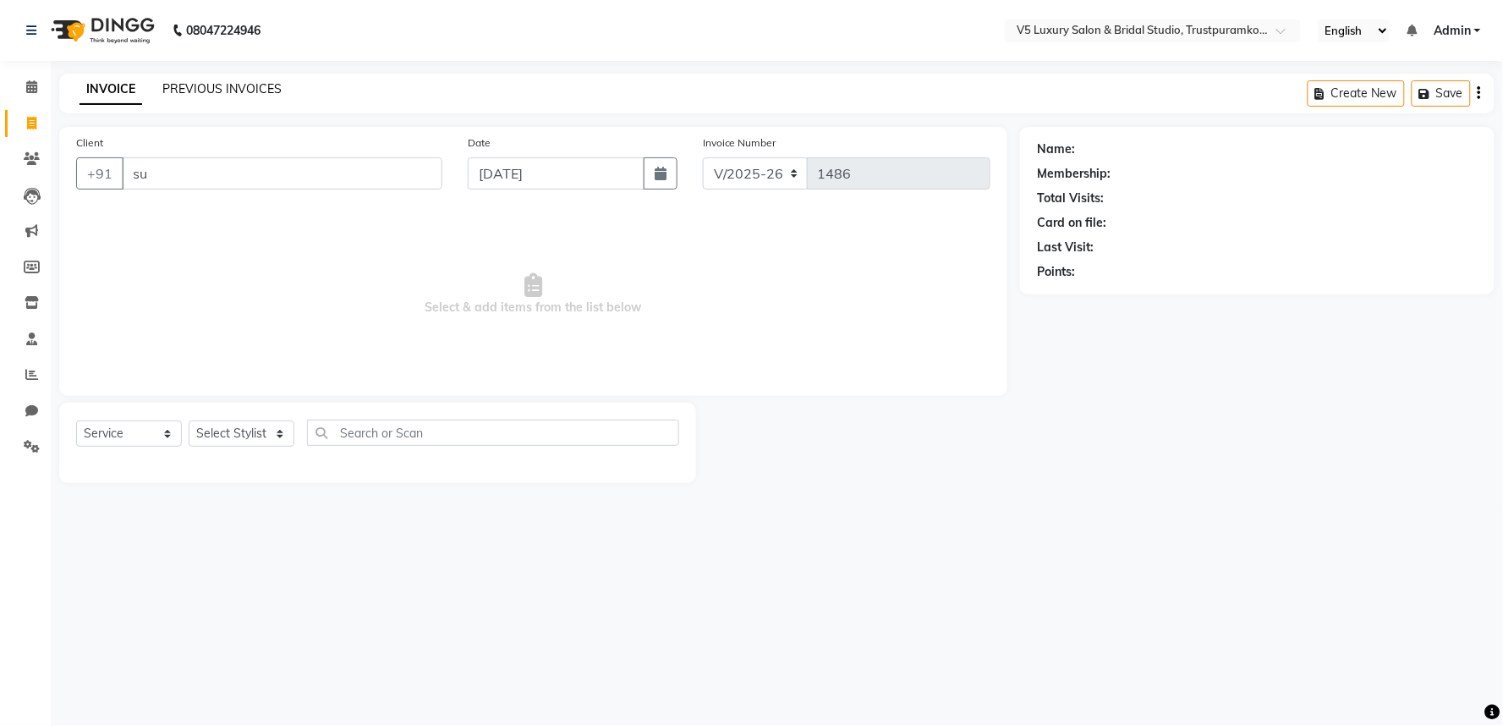
click at [231, 94] on link "PREVIOUS INVOICES" at bounding box center [221, 88] width 119 height 15
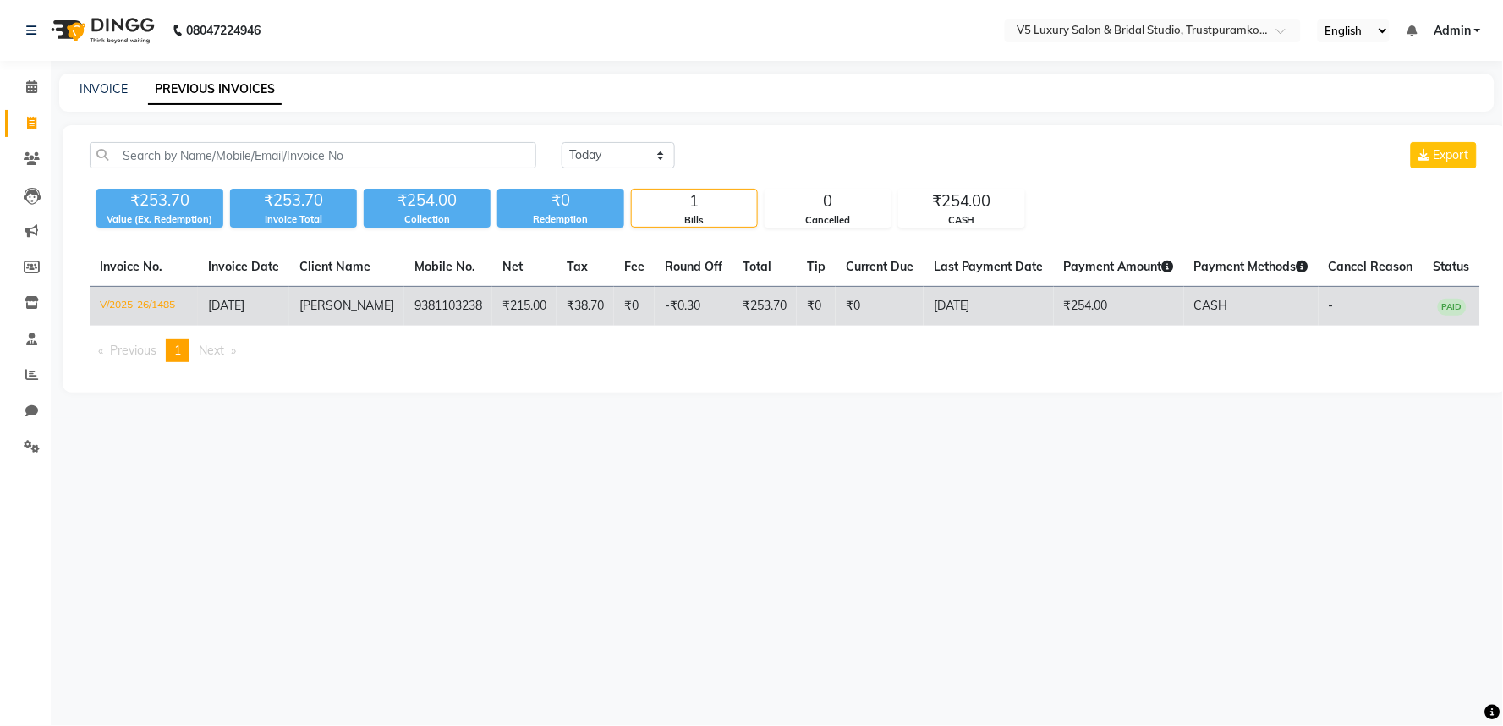
click at [366, 299] on td "[PERSON_NAME]" at bounding box center [346, 307] width 115 height 40
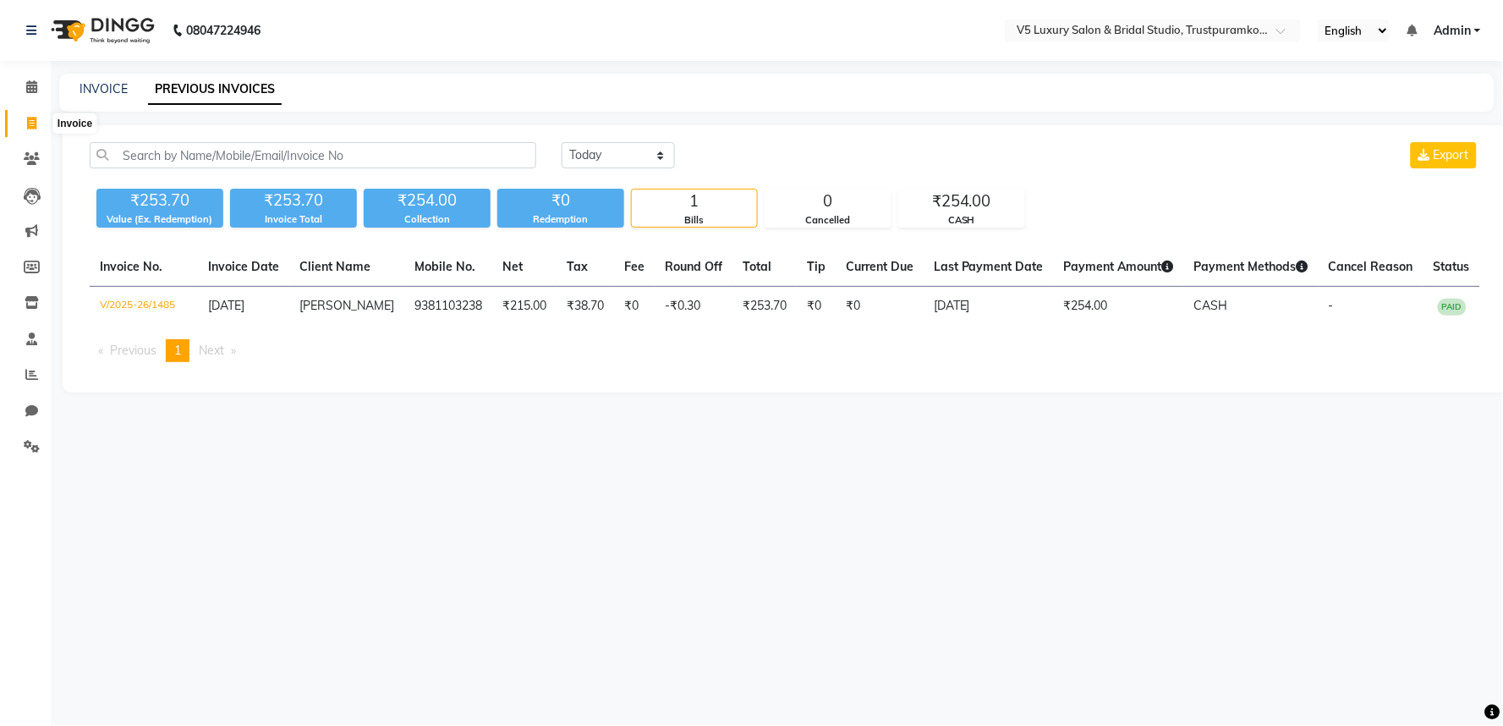
click at [31, 119] on icon at bounding box center [31, 123] width 9 height 13
select select "service"
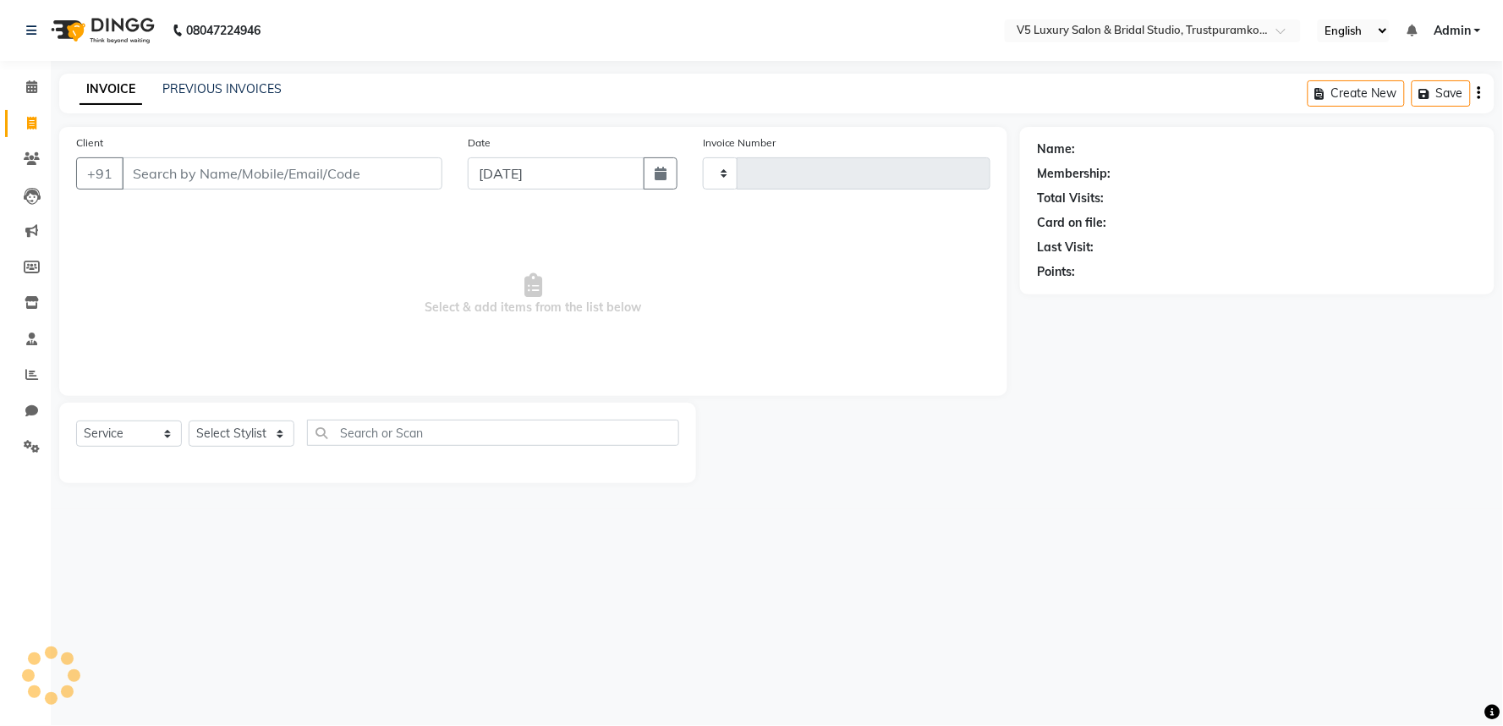
type input "1486"
select select "7993"
click at [30, 165] on icon at bounding box center [32, 158] width 16 height 13
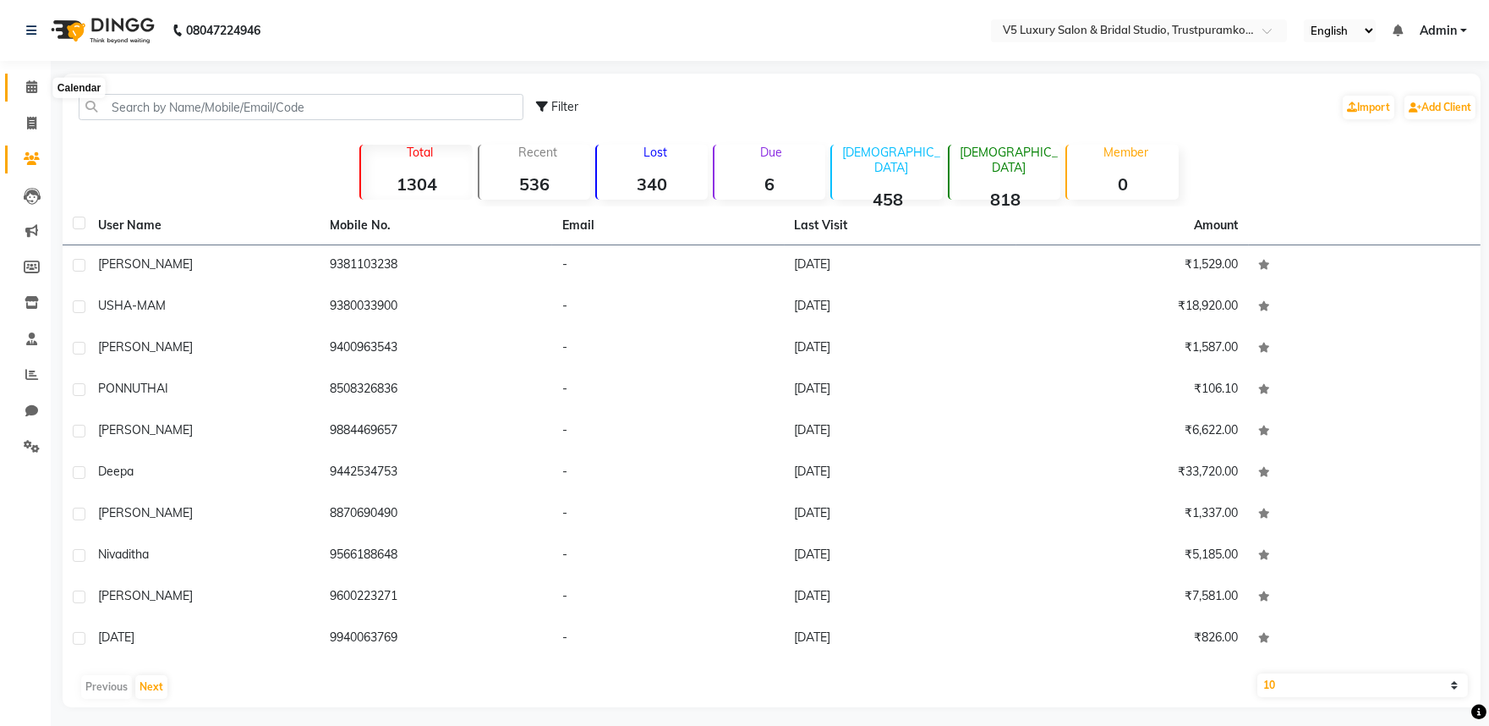
click at [36, 85] on icon at bounding box center [31, 86] width 11 height 13
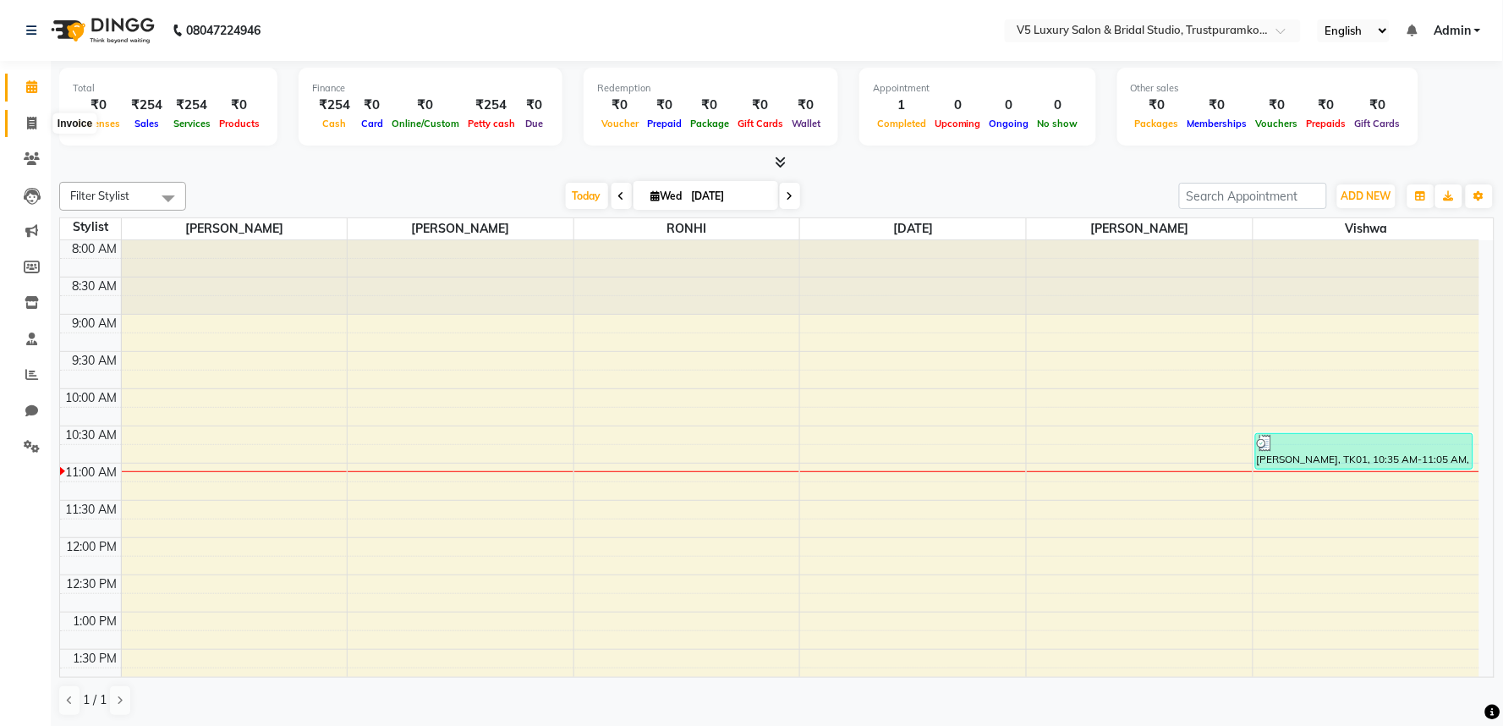
click at [31, 119] on icon at bounding box center [31, 123] width 9 height 13
select select "7993"
select select "service"
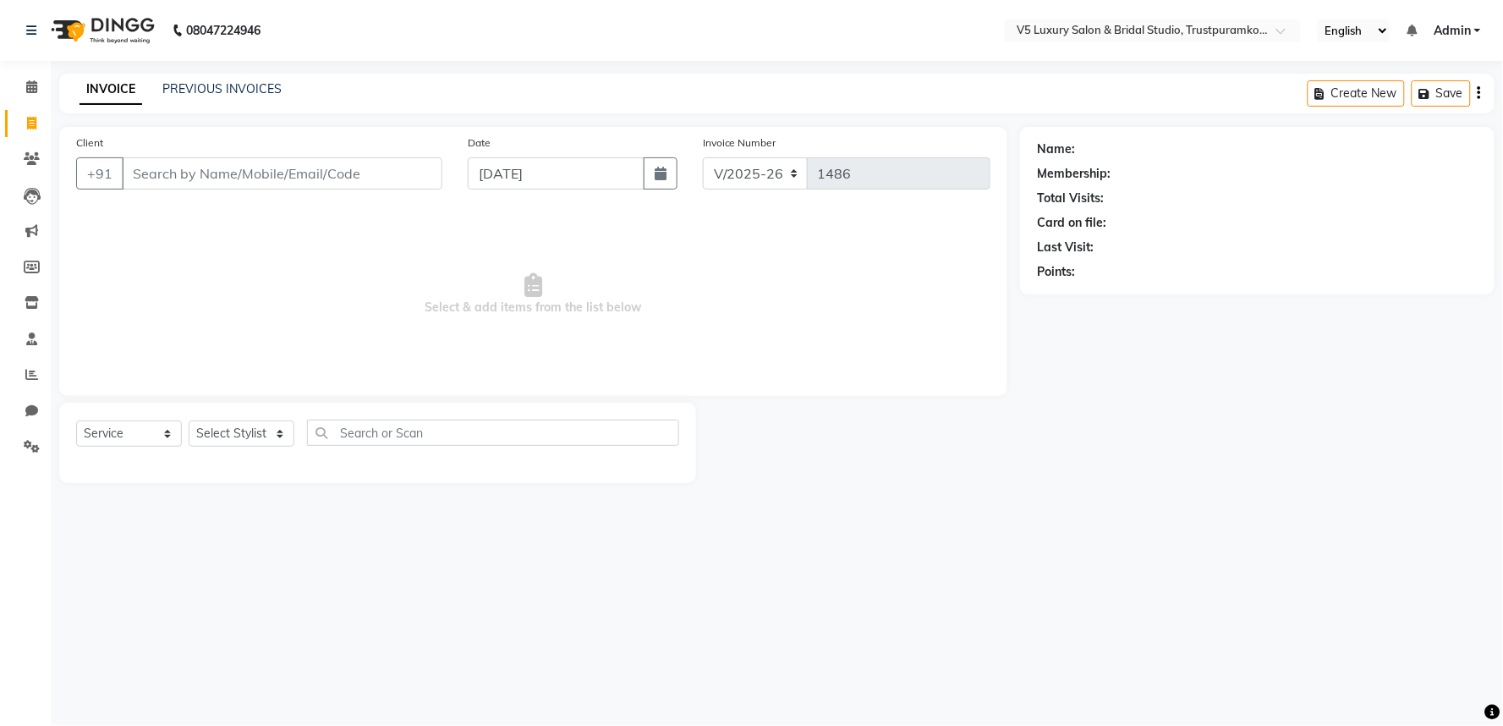
click at [184, 173] on input "Client" at bounding box center [282, 173] width 321 height 32
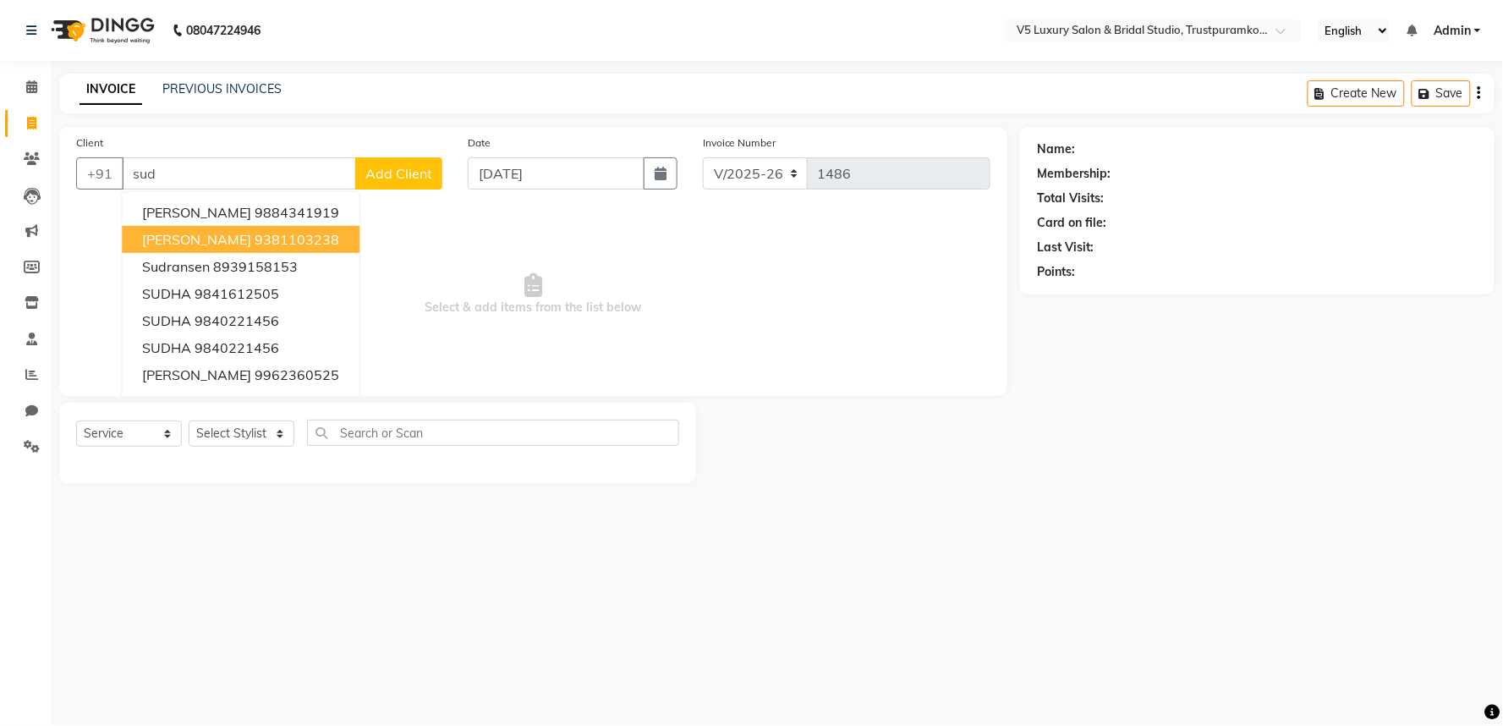
click at [266, 235] on ngb-highlight "9381103238" at bounding box center [297, 239] width 85 height 17
type input "9381103238"
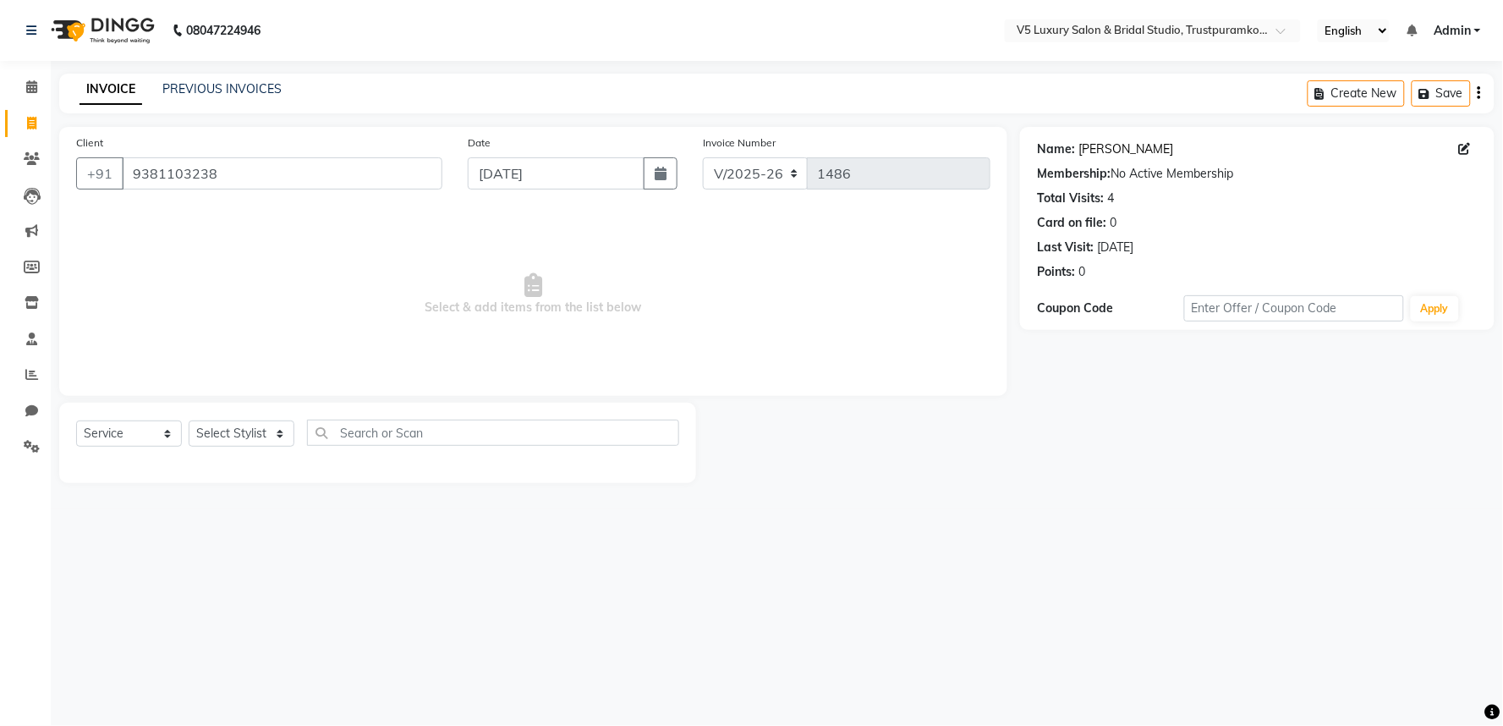
click at [1101, 151] on link "[PERSON_NAME]" at bounding box center [1125, 149] width 95 height 18
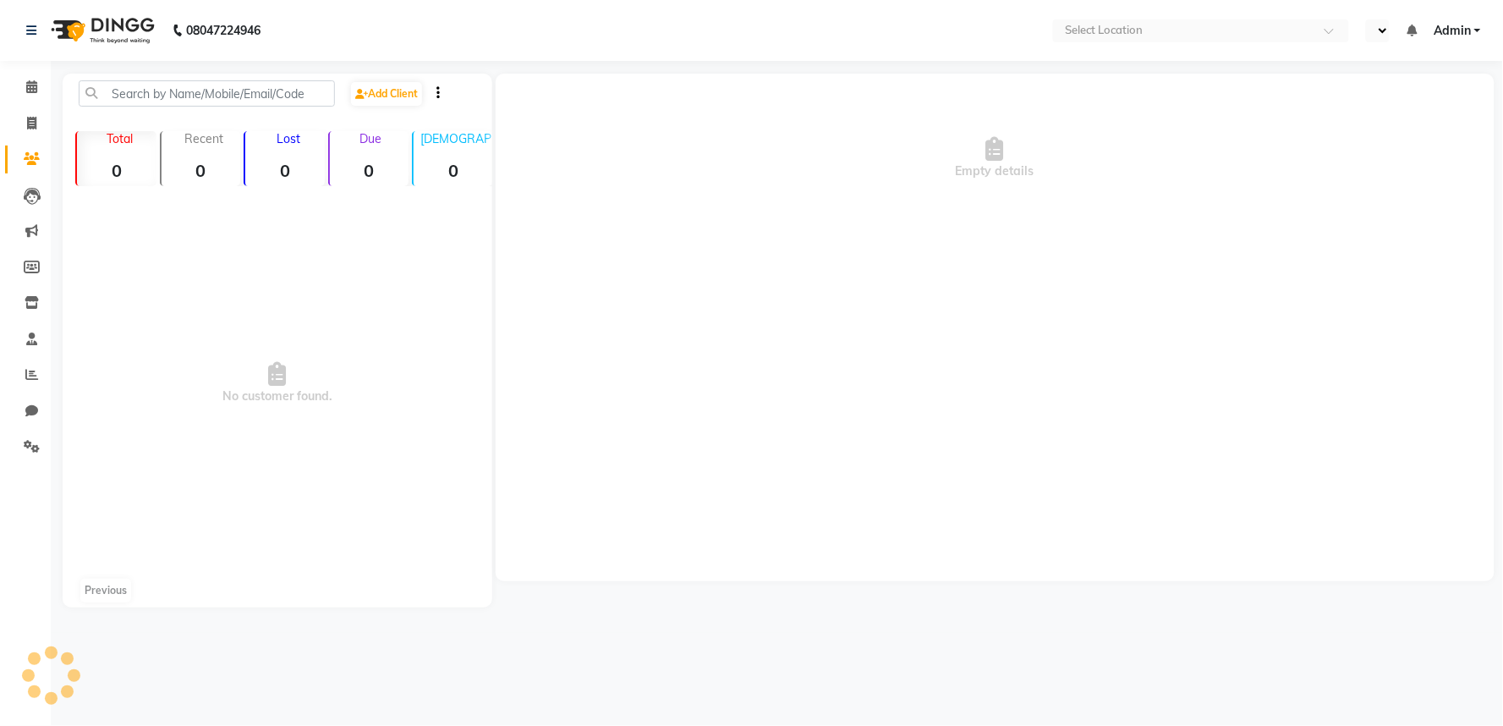
select select "en"
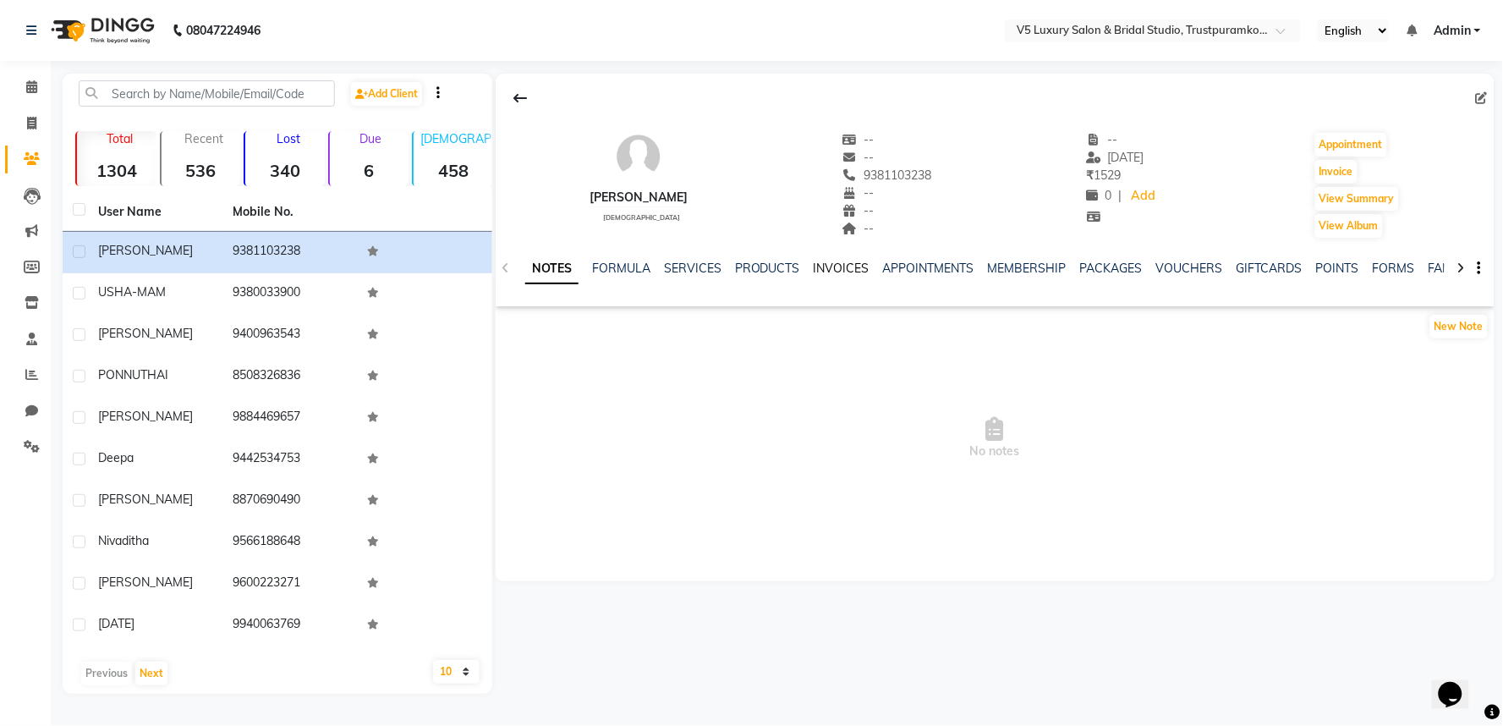
click at [826, 266] on link "INVOICES" at bounding box center [842, 268] width 56 height 15
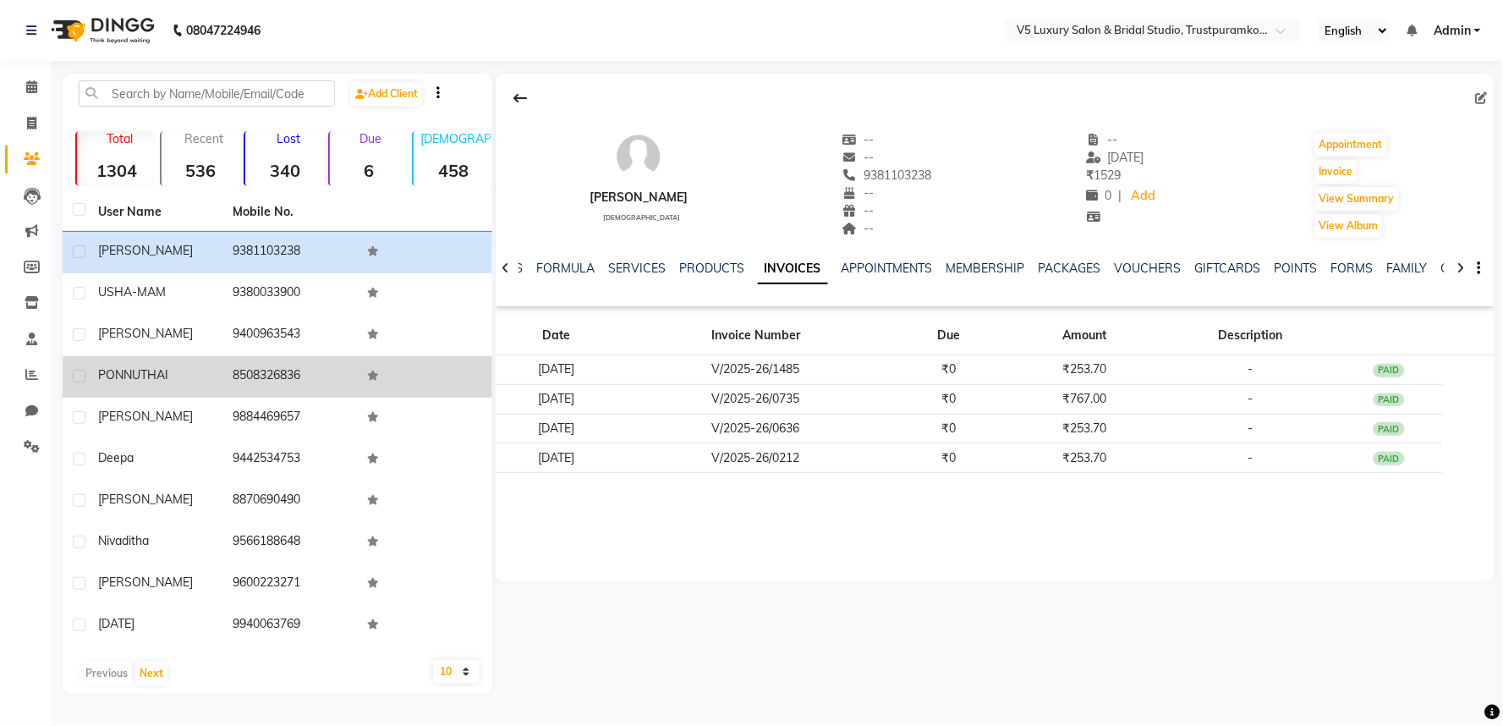
click at [153, 381] on span "PONNUTHAI" at bounding box center [133, 374] width 70 height 15
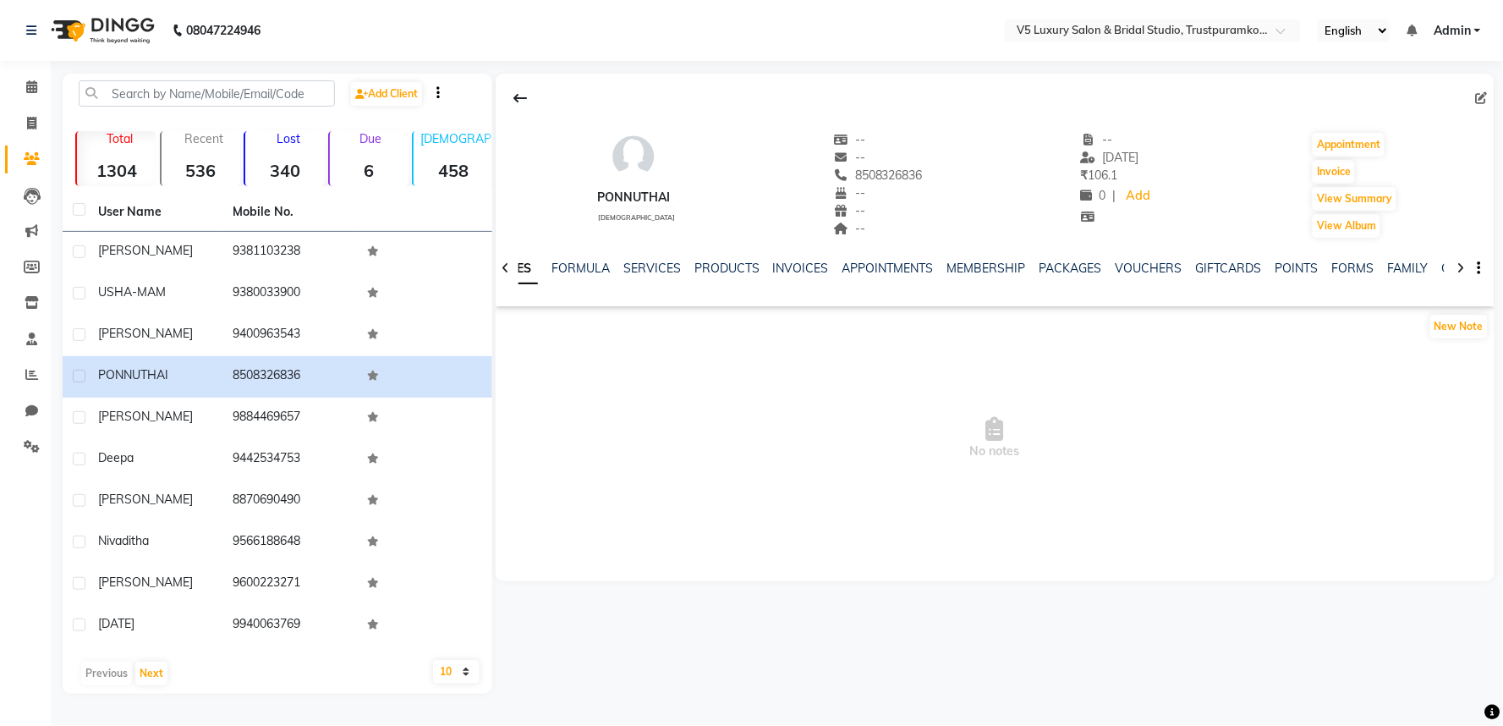
click at [793, 258] on div "NOTES FORMULA SERVICES PRODUCTS INVOICES APPOINTMENTS MEMBERSHIP PACKAGES VOUCH…" at bounding box center [995, 268] width 999 height 58
click at [793, 267] on link "INVOICES" at bounding box center [801, 268] width 56 height 15
